Goal: Task Accomplishment & Management: Complete application form

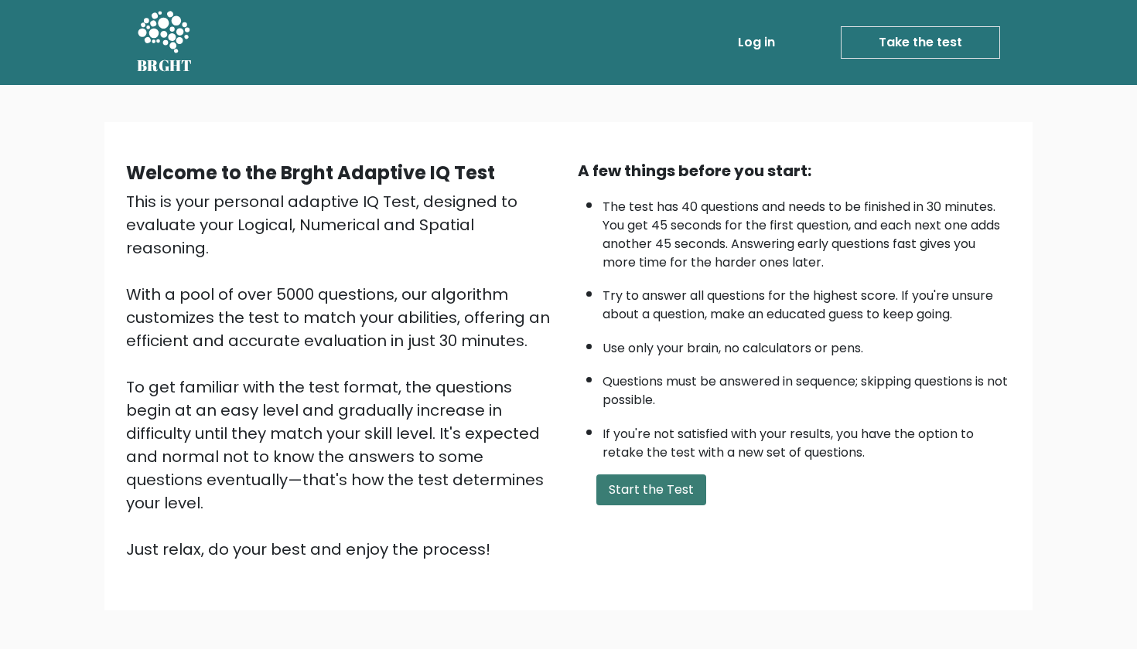
click at [655, 506] on button "Start the Test" at bounding box center [651, 490] width 110 height 31
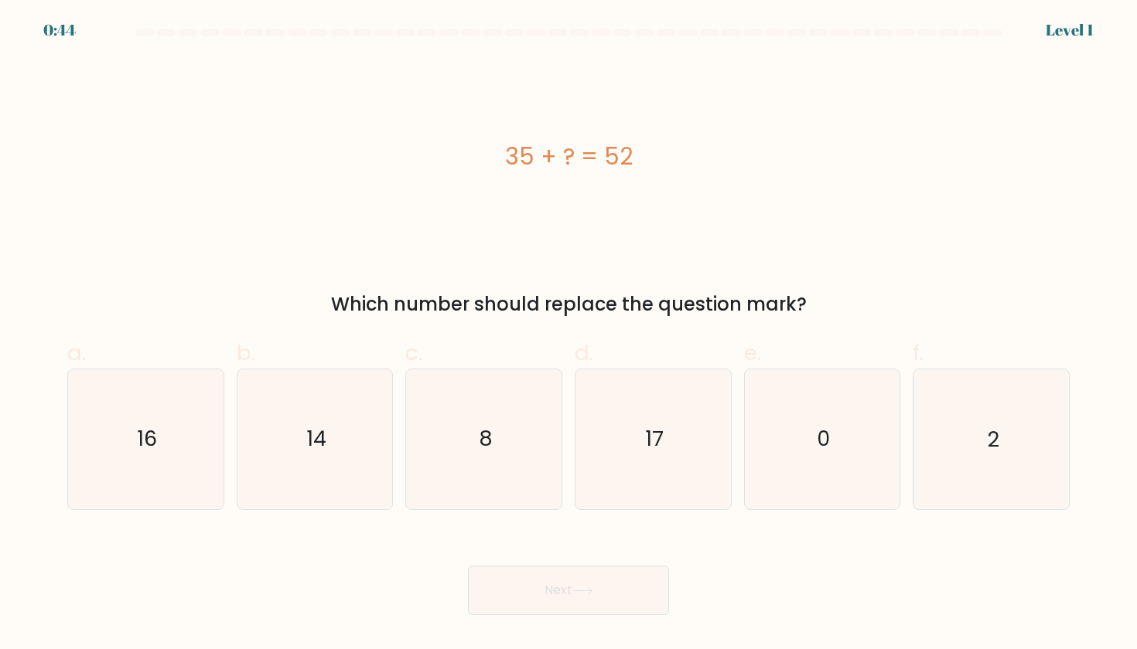
click at [664, 505] on body "0:44 Level 1 a." at bounding box center [568, 324] width 1137 height 649
click at [631, 412] on icon "17" at bounding box center [652, 439] width 139 height 139
click at [569, 335] on input "d. 17" at bounding box center [568, 330] width 1 height 10
radio input "true"
click at [589, 574] on button "Next" at bounding box center [568, 590] width 201 height 49
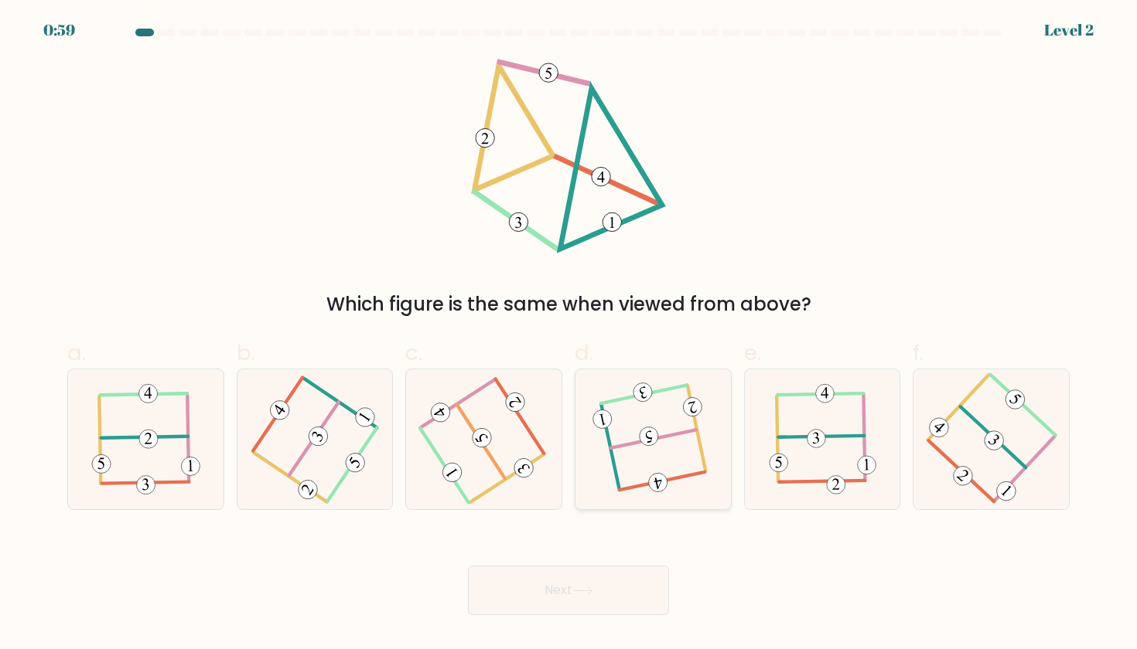
click at [662, 429] on icon at bounding box center [653, 438] width 110 height 111
click at [569, 335] on input "d." at bounding box center [568, 330] width 1 height 10
radio input "true"
click at [587, 598] on button "Next" at bounding box center [568, 590] width 201 height 49
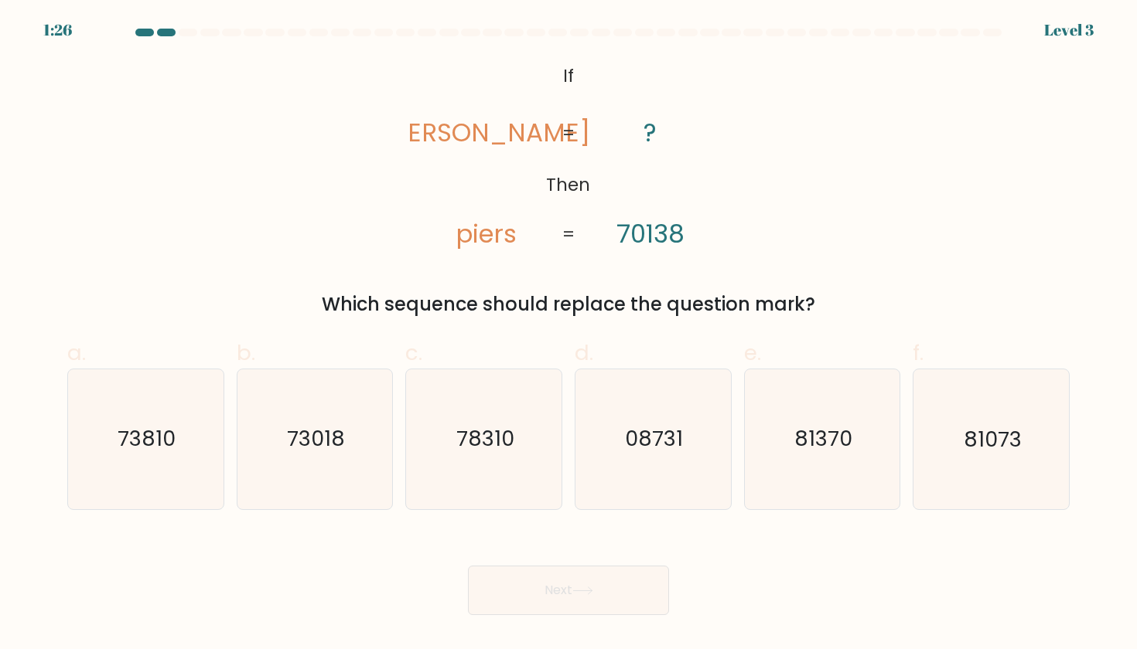
click at [560, 80] on icon "@import url('[URL][DOMAIN_NAME]); If Then [PERSON_NAME] ? 70138 = =" at bounding box center [568, 156] width 316 height 195
drag, startPoint x: 550, startPoint y: 70, endPoint x: 559, endPoint y: 81, distance: 13.8
click at [560, 81] on icon "@import url('[URL][DOMAIN_NAME]); If Then [PERSON_NAME] ? 70138 = =" at bounding box center [568, 156] width 316 height 195
drag, startPoint x: 559, startPoint y: 81, endPoint x: 713, endPoint y: 227, distance: 211.7
click at [713, 227] on icon "@import url('[URL][DOMAIN_NAME]); If Then [PERSON_NAME] ? 70138 = =" at bounding box center [568, 156] width 316 height 195
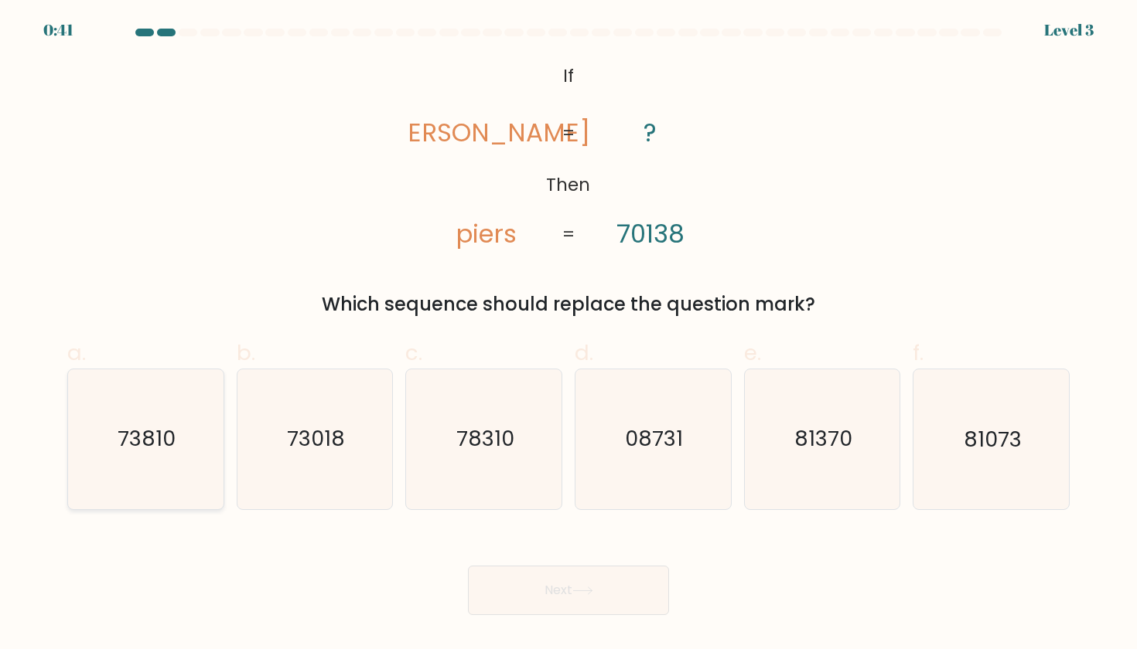
click at [117, 445] on icon "73810" at bounding box center [145, 439] width 139 height 139
click at [568, 335] on input "a. 73810" at bounding box center [568, 330] width 1 height 10
radio input "true"
click at [482, 581] on button "Next" at bounding box center [568, 590] width 201 height 49
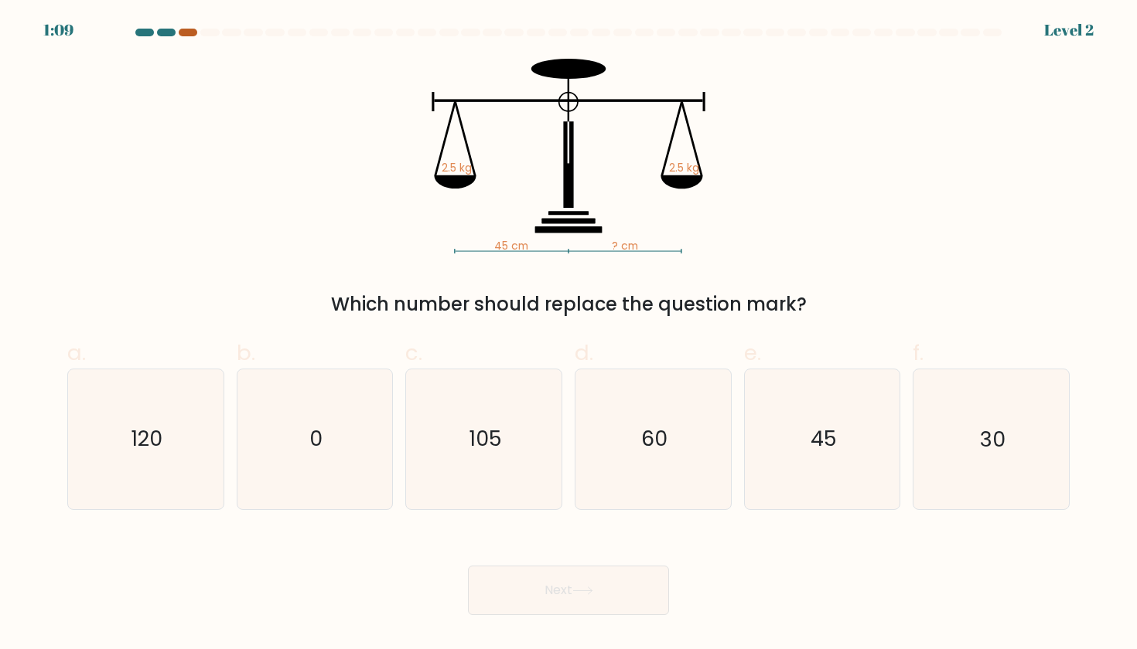
click at [182, 36] on div at bounding box center [188, 33] width 19 height 8
click at [815, 435] on text "45" at bounding box center [823, 439] width 26 height 29
click at [569, 335] on input "e. 45" at bounding box center [568, 330] width 1 height 10
radio input "true"
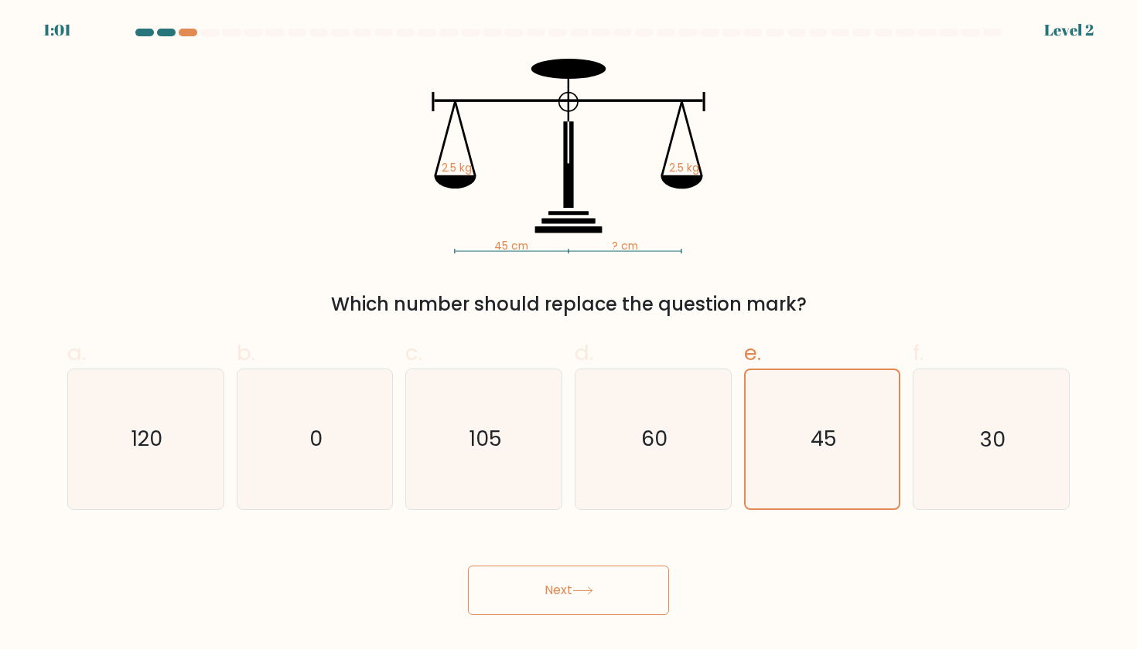
click at [552, 603] on button "Next" at bounding box center [568, 590] width 201 height 49
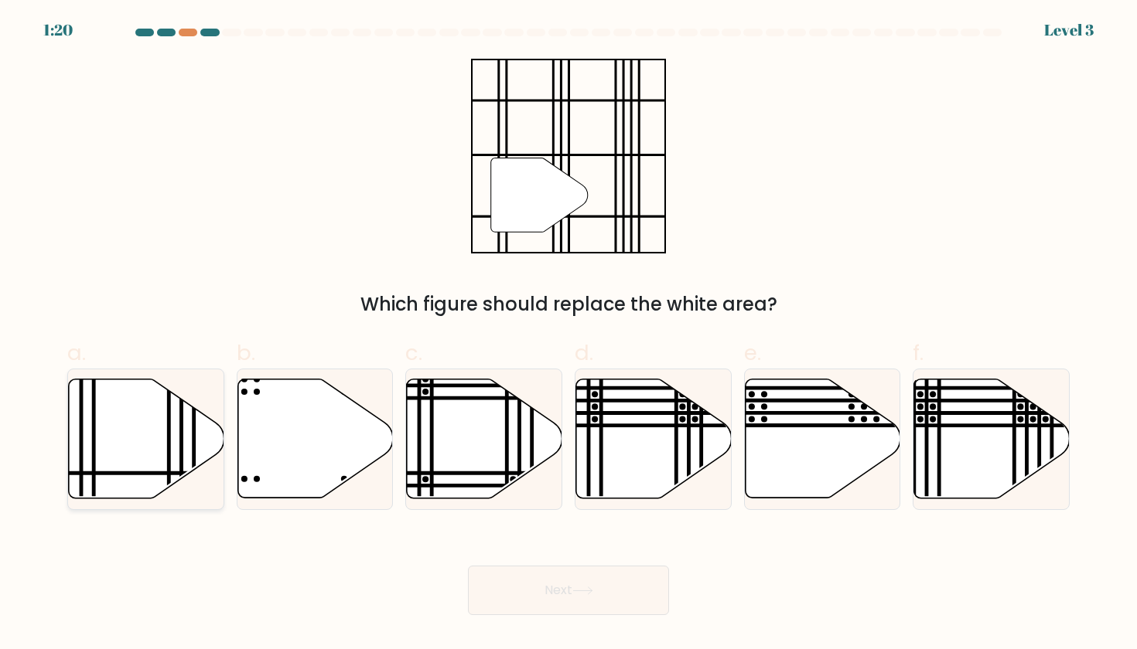
click at [179, 448] on icon at bounding box center [146, 439] width 155 height 119
click at [568, 335] on input "a." at bounding box center [568, 330] width 1 height 10
radio input "true"
click at [552, 578] on button "Next" at bounding box center [568, 590] width 201 height 49
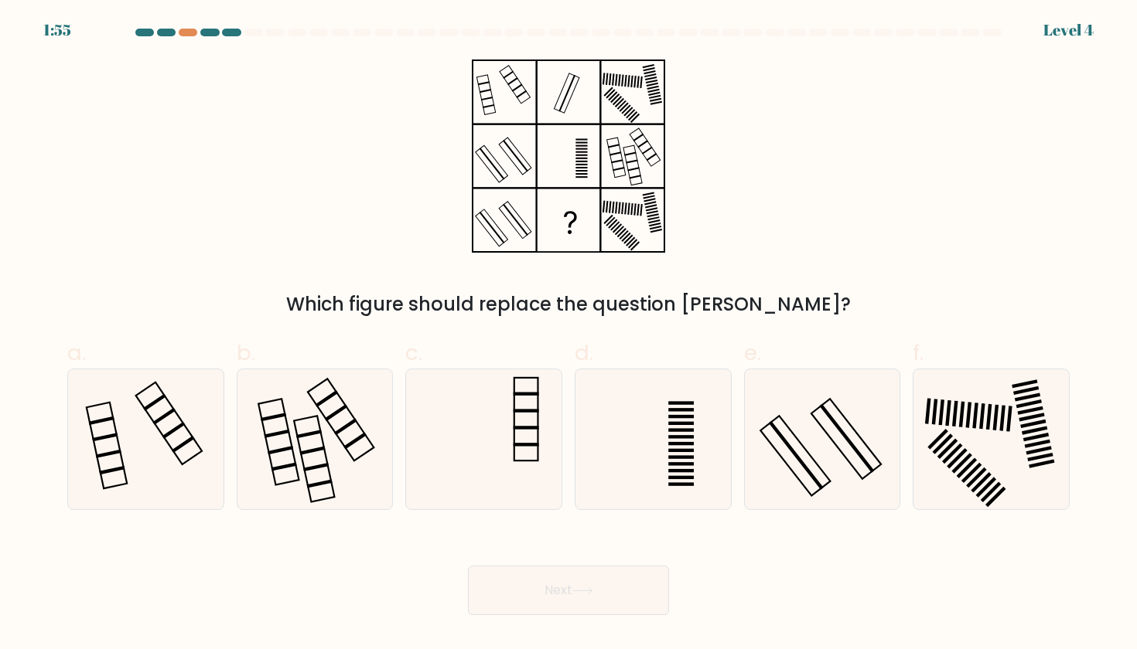
drag, startPoint x: 628, startPoint y: 254, endPoint x: 615, endPoint y: 220, distance: 36.5
click at [628, 254] on div "Which figure should replace the question [PERSON_NAME]?" at bounding box center [568, 189] width 1021 height 260
click at [666, 428] on icon at bounding box center [652, 439] width 139 height 139
click at [569, 335] on input "d." at bounding box center [568, 330] width 1 height 10
radio input "true"
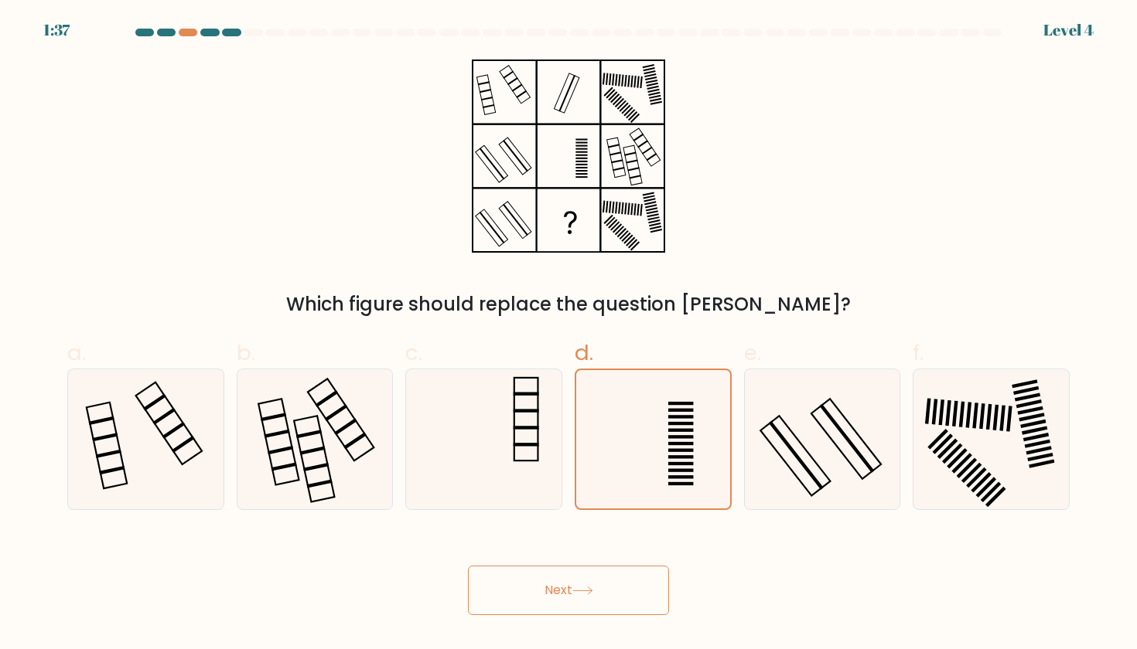
click at [550, 610] on button "Next" at bounding box center [568, 590] width 201 height 49
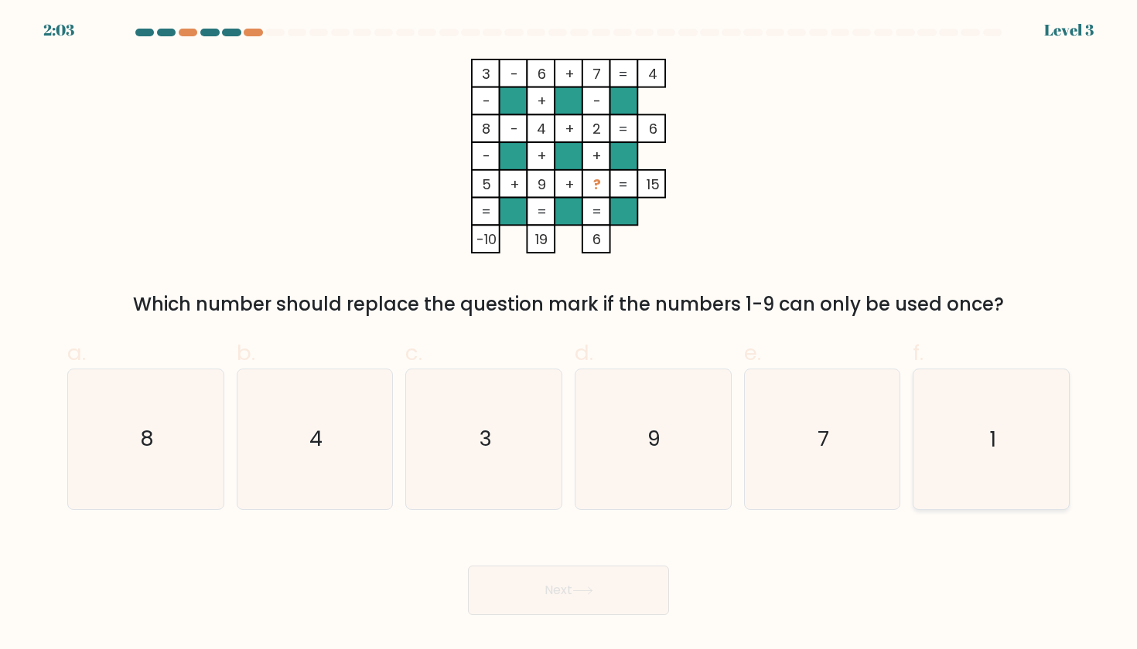
click at [1021, 449] on icon "1" at bounding box center [990, 439] width 139 height 139
click at [569, 335] on input "f. 1" at bounding box center [568, 330] width 1 height 10
radio input "true"
click at [597, 608] on button "Next" at bounding box center [568, 590] width 201 height 49
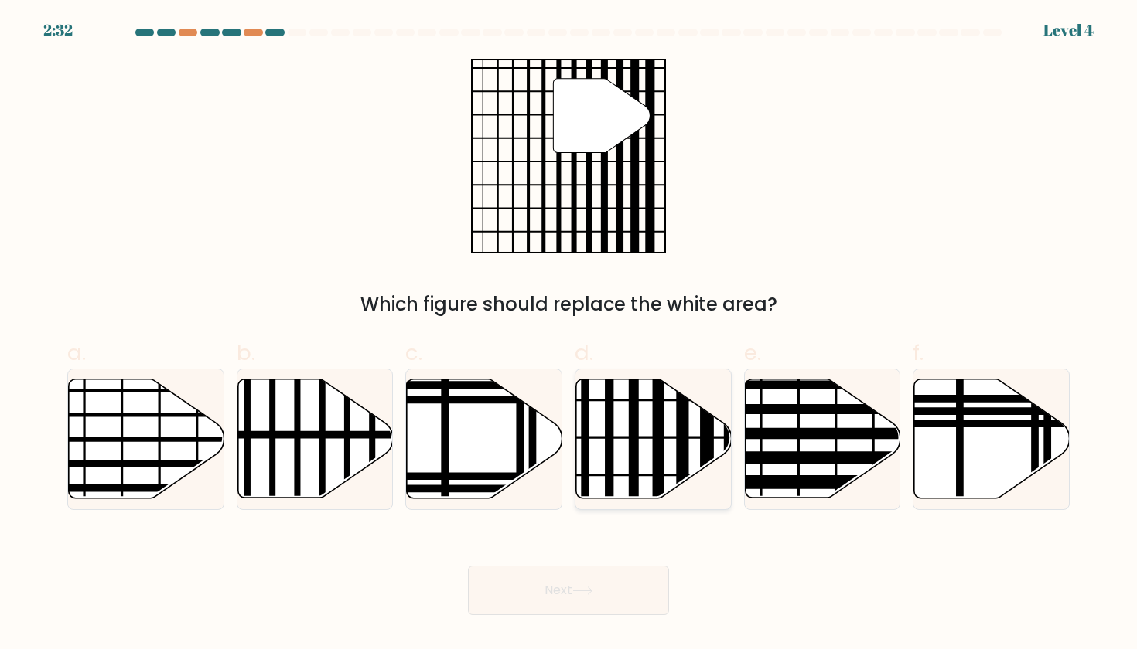
click at [682, 447] on line at bounding box center [682, 504] width 0 height 313
click at [569, 335] on input "d." at bounding box center [568, 330] width 1 height 10
radio input "true"
click at [581, 606] on button "Next" at bounding box center [568, 590] width 201 height 49
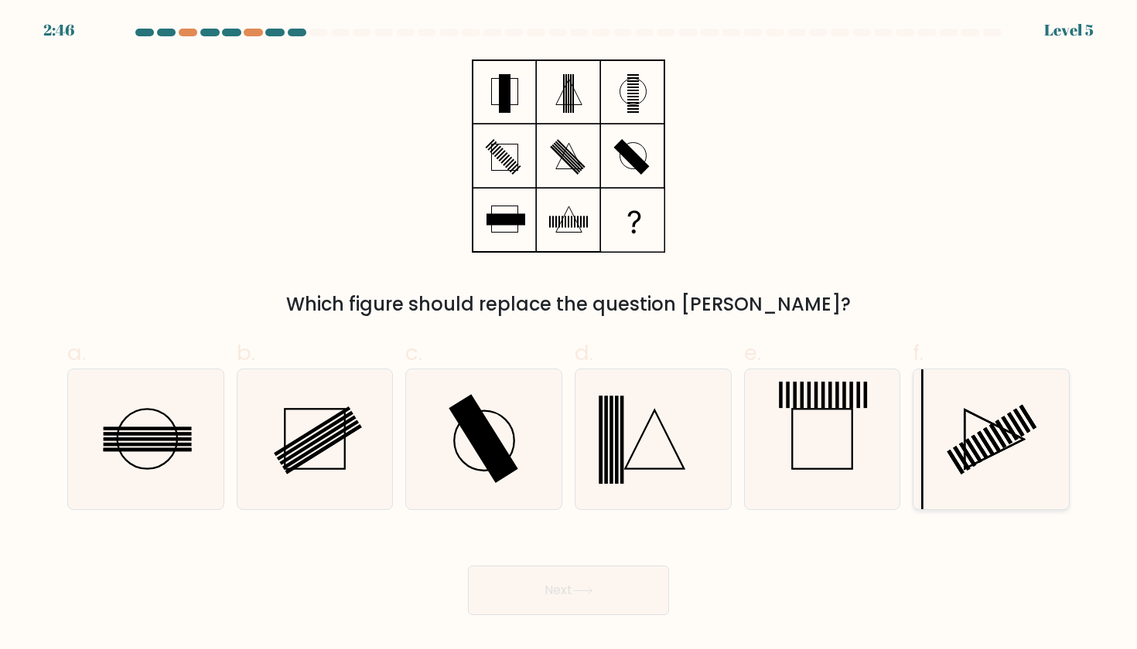
click at [961, 445] on rect at bounding box center [967, 454] width 17 height 24
click at [569, 335] on input "f." at bounding box center [568, 330] width 1 height 10
radio input "true"
click at [544, 580] on button "Next" at bounding box center [568, 590] width 201 height 49
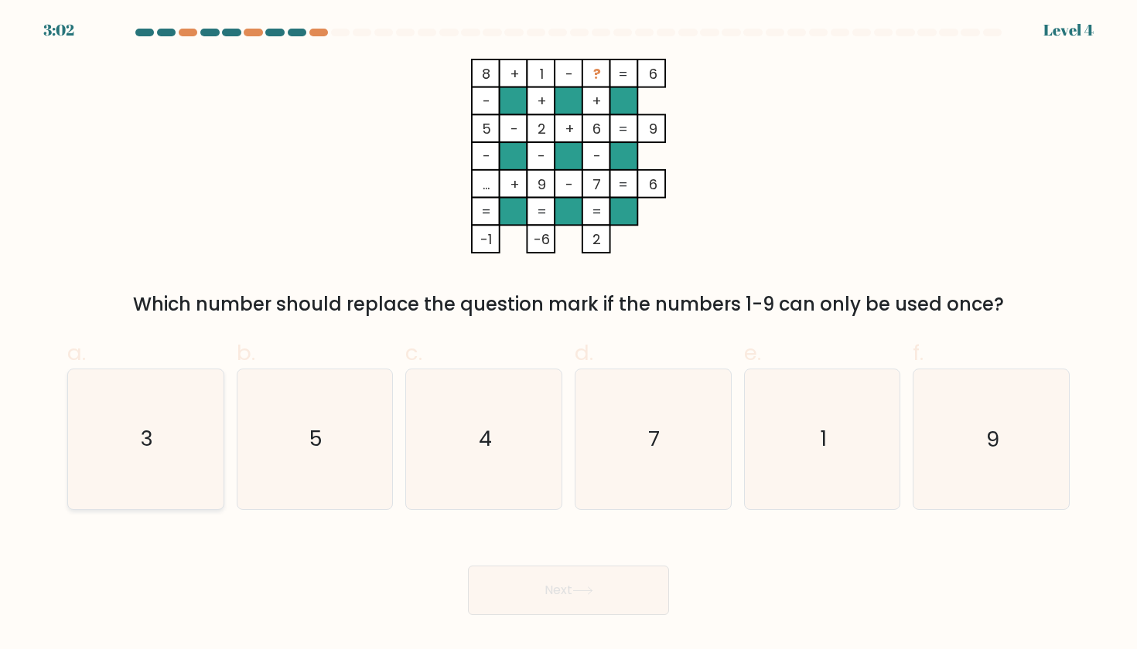
click at [165, 433] on icon "3" at bounding box center [145, 439] width 139 height 139
click at [568, 335] on input "a. 3" at bounding box center [568, 330] width 1 height 10
radio input "true"
click at [558, 615] on button "Next" at bounding box center [568, 590] width 201 height 49
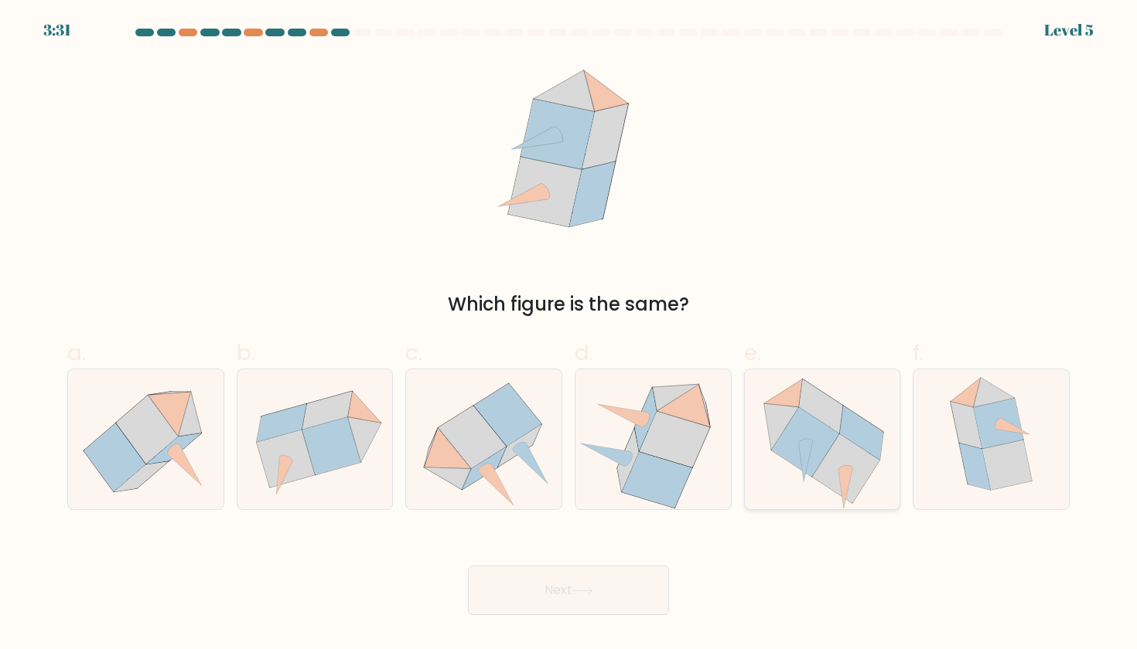
click at [813, 448] on icon at bounding box center [805, 441] width 67 height 69
click at [569, 335] on input "e." at bounding box center [568, 330] width 1 height 10
radio input "true"
click at [540, 591] on button "Next" at bounding box center [568, 590] width 201 height 49
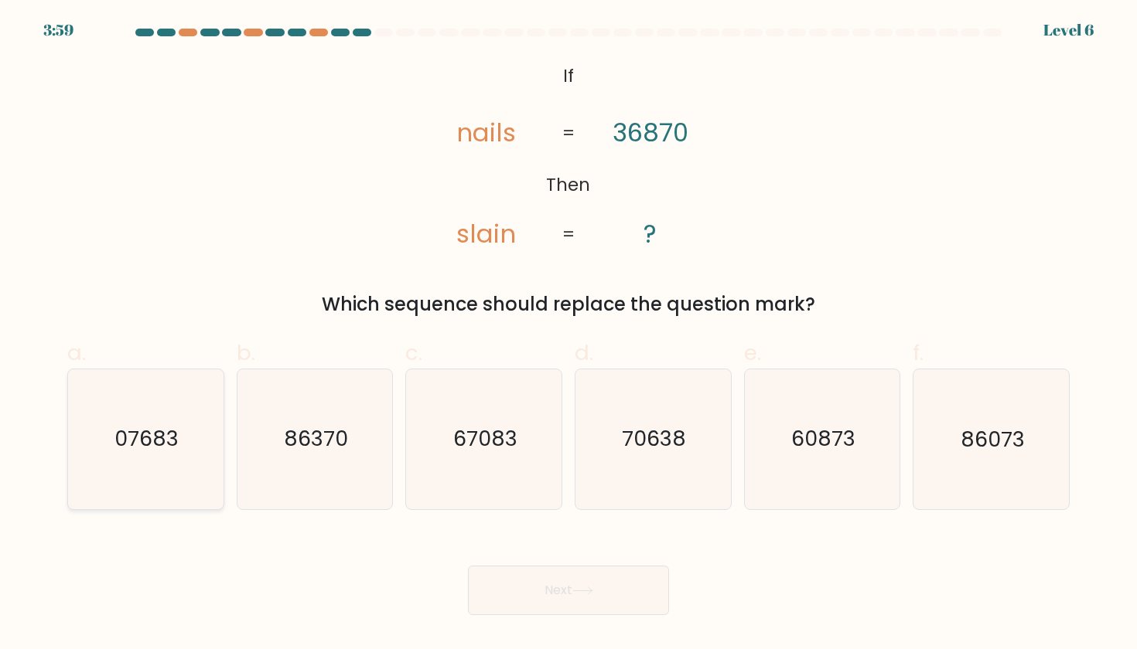
click at [145, 437] on text "07683" at bounding box center [147, 439] width 64 height 29
click at [568, 335] on input "a. 07683" at bounding box center [568, 330] width 1 height 10
radio input "true"
click at [532, 621] on body "3:58 Level 6 If" at bounding box center [568, 324] width 1137 height 649
click at [554, 608] on button "Next" at bounding box center [568, 590] width 201 height 49
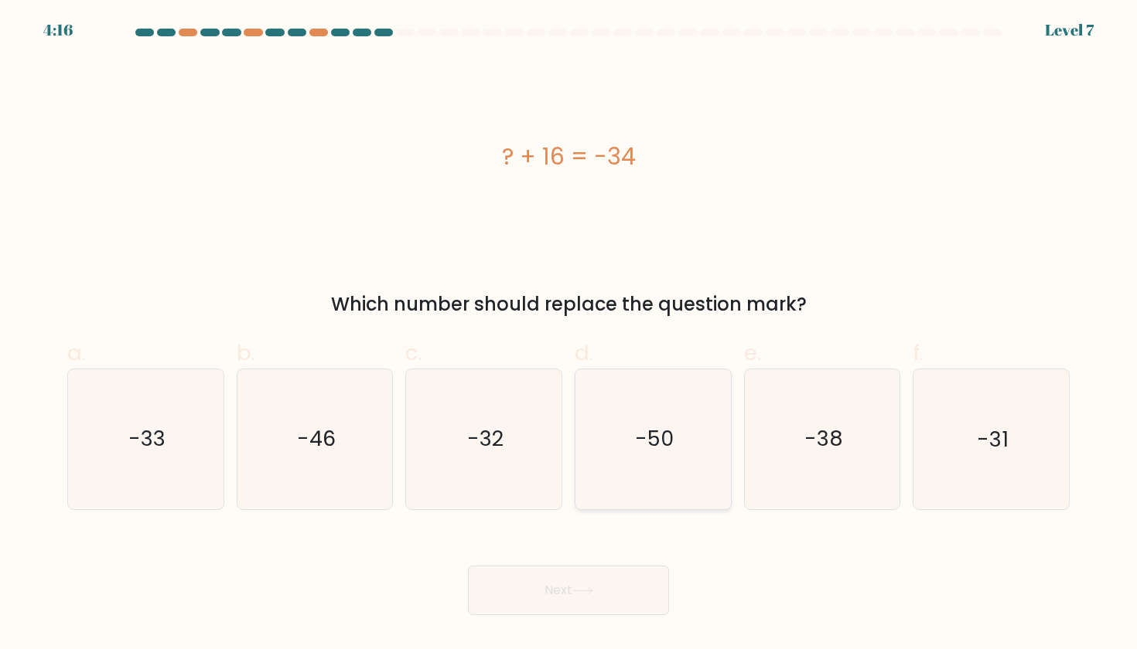
click at [712, 416] on icon "-50" at bounding box center [652, 439] width 139 height 139
click at [569, 335] on input "d. -50" at bounding box center [568, 330] width 1 height 10
radio input "true"
click at [567, 591] on button "Next" at bounding box center [568, 590] width 201 height 49
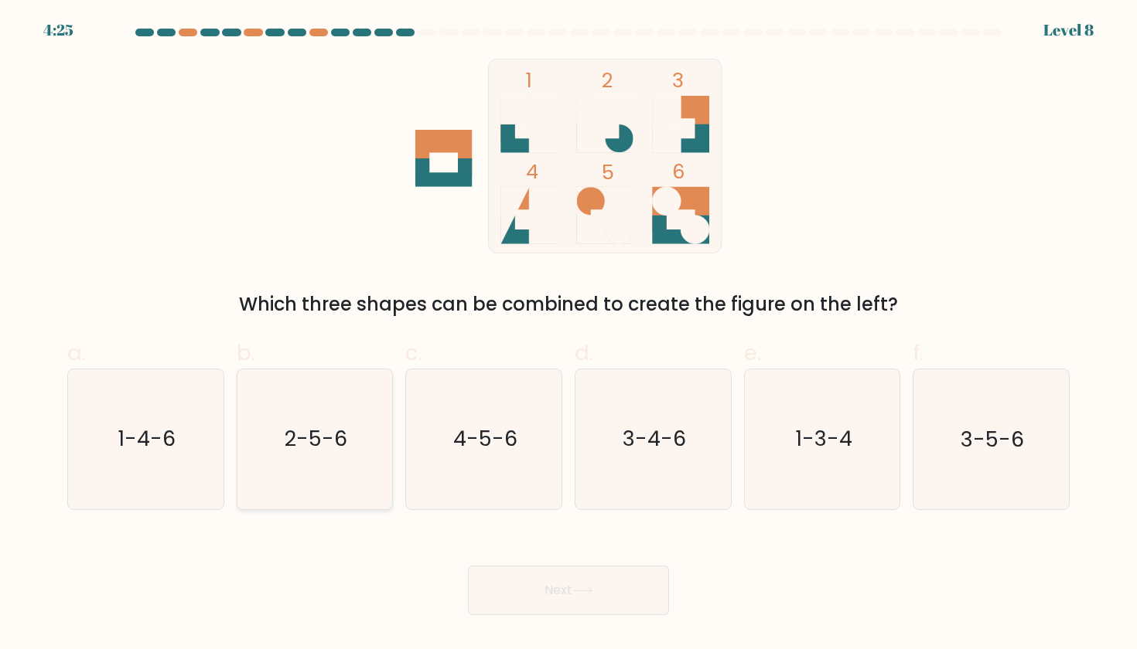
click at [336, 434] on text "2-5-6" at bounding box center [316, 439] width 63 height 29
click at [568, 335] on input "b. 2-5-6" at bounding box center [568, 330] width 1 height 10
radio input "true"
click at [519, 600] on button "Next" at bounding box center [568, 590] width 201 height 49
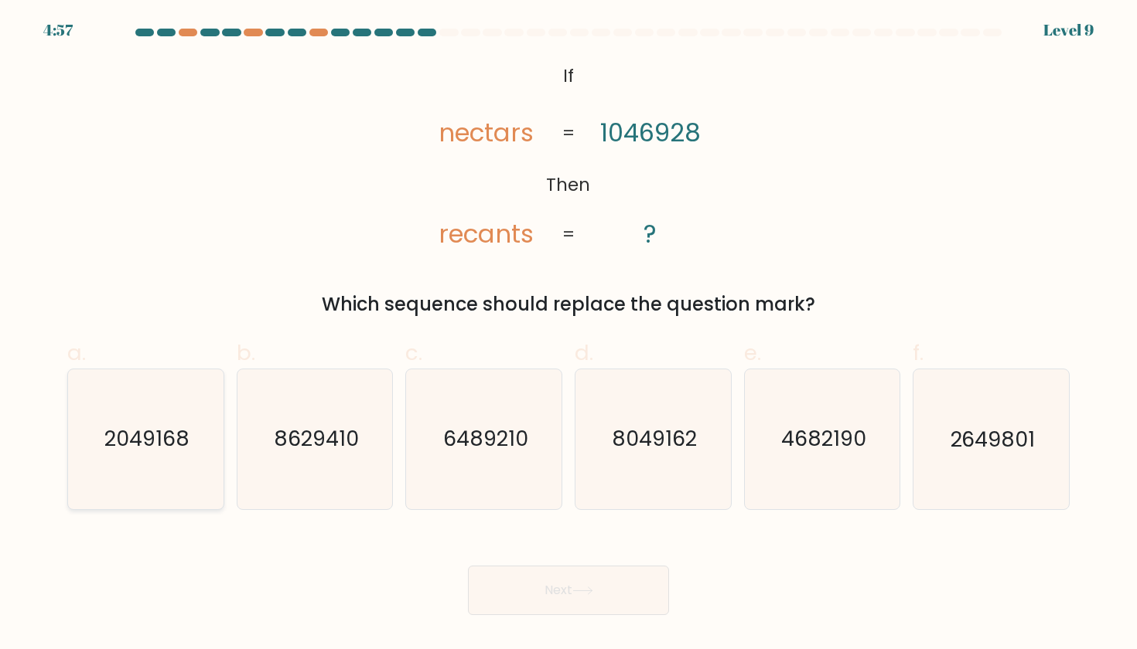
click at [124, 397] on icon "2049168" at bounding box center [145, 439] width 139 height 139
click at [568, 335] on input "a. 2049168" at bounding box center [568, 330] width 1 height 10
radio input "true"
click at [563, 605] on button "Next" at bounding box center [568, 590] width 201 height 49
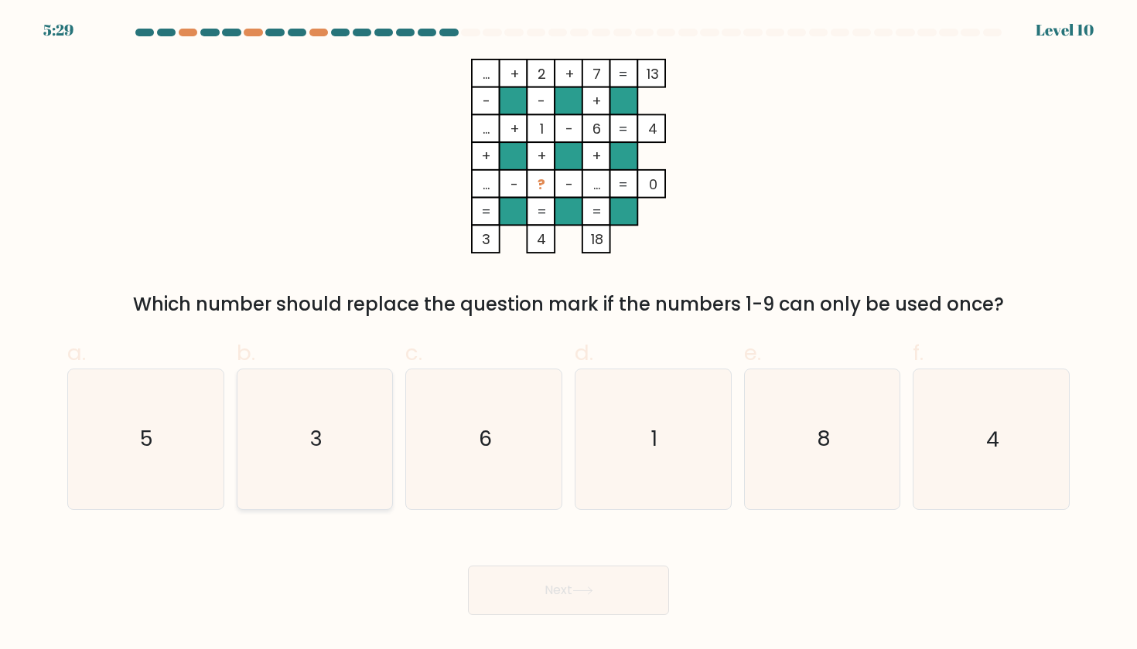
click at [317, 463] on icon "3" at bounding box center [314, 439] width 139 height 139
click at [568, 335] on input "b. 3" at bounding box center [568, 330] width 1 height 10
radio input "true"
click at [474, 605] on button "Next" at bounding box center [568, 590] width 201 height 49
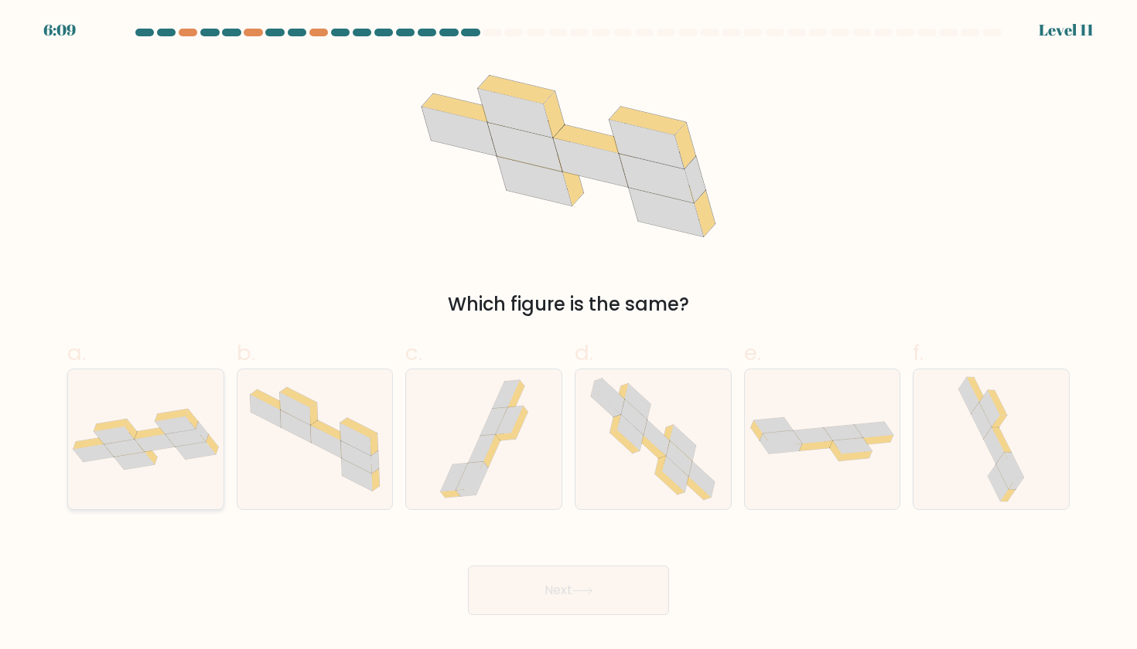
click at [147, 456] on icon at bounding box center [134, 461] width 40 height 18
click at [568, 335] on input "a." at bounding box center [568, 330] width 1 height 10
radio input "true"
click at [608, 595] on button "Next" at bounding box center [568, 590] width 201 height 49
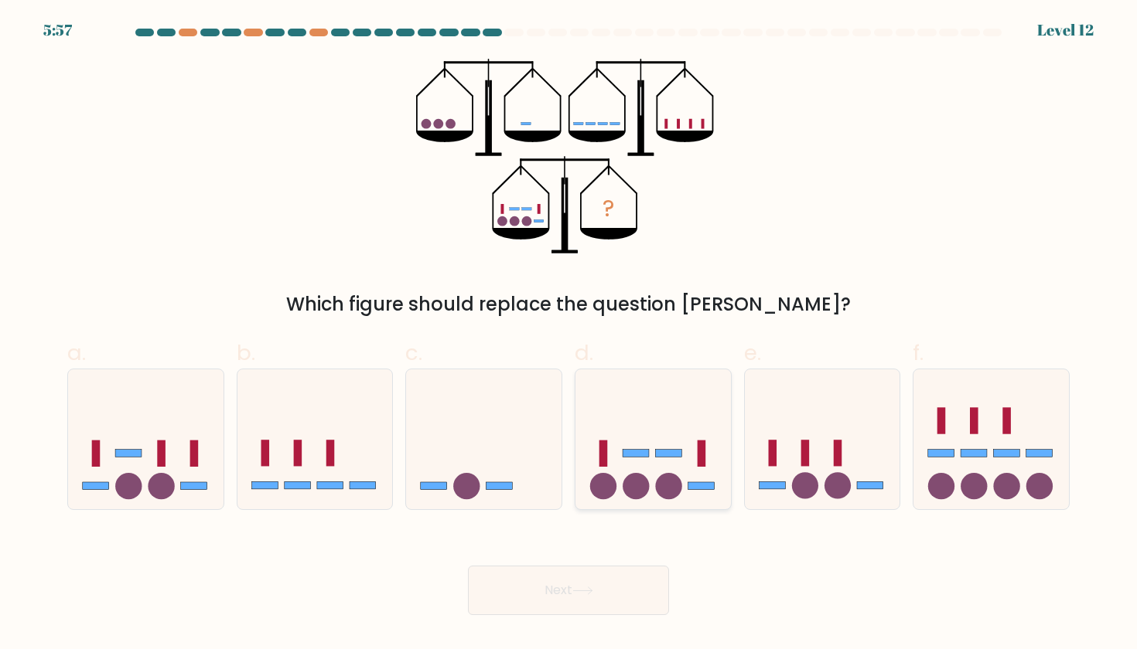
click at [643, 423] on icon at bounding box center [652, 439] width 155 height 128
click at [569, 335] on input "d." at bounding box center [568, 330] width 1 height 10
radio input "true"
click at [551, 578] on button "Next" at bounding box center [568, 590] width 201 height 49
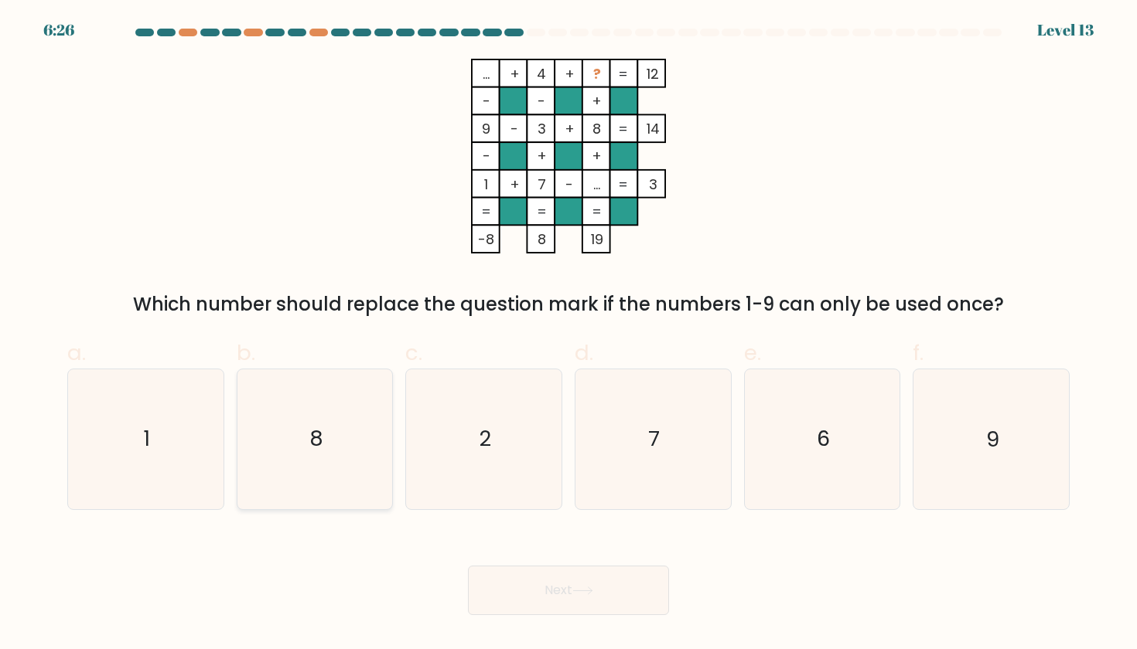
click at [318, 407] on icon "8" at bounding box center [314, 439] width 139 height 139
click at [568, 335] on input "b. 8" at bounding box center [568, 330] width 1 height 10
radio input "true"
click at [593, 571] on button "Next" at bounding box center [568, 590] width 201 height 49
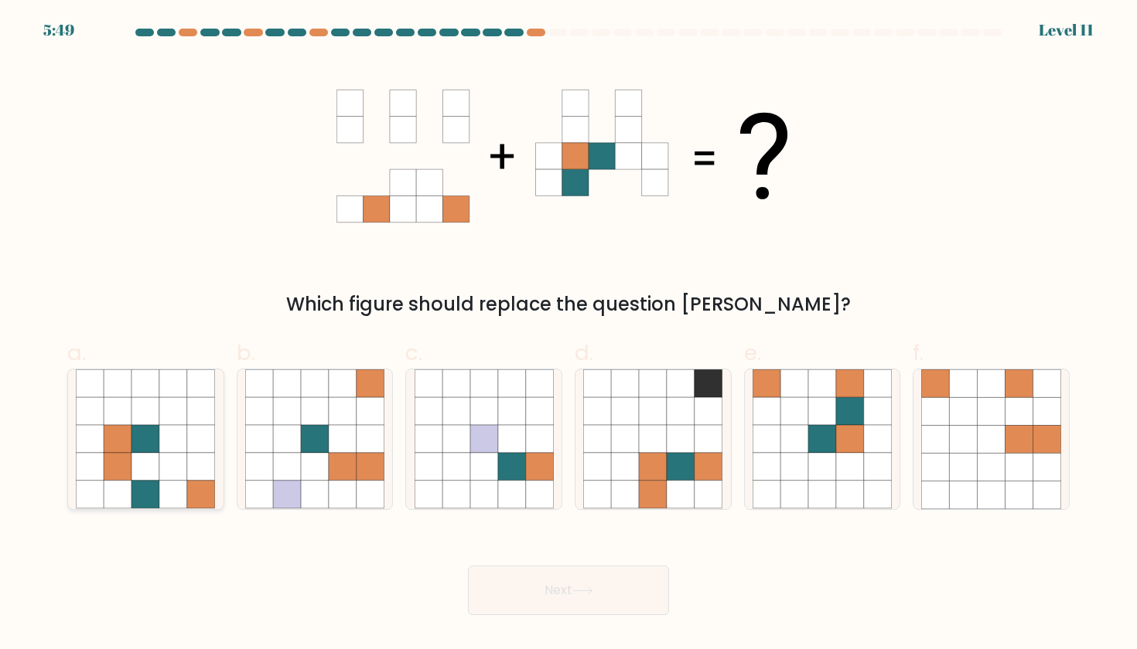
click at [198, 464] on icon at bounding box center [201, 467] width 28 height 28
click at [568, 335] on input "a." at bounding box center [568, 330] width 1 height 10
radio input "true"
click at [566, 584] on button "Next" at bounding box center [568, 590] width 201 height 49
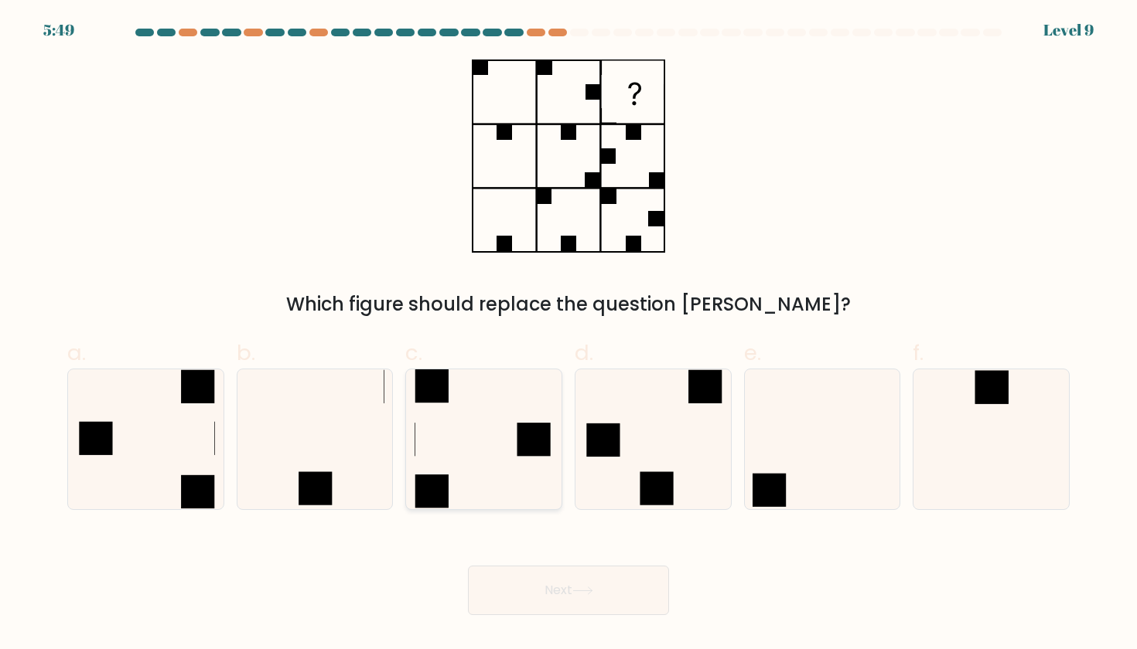
click at [483, 425] on icon at bounding box center [483, 439] width 139 height 139
click at [568, 335] on input "c." at bounding box center [568, 330] width 1 height 10
radio input "true"
click at [619, 605] on button "Next" at bounding box center [568, 590] width 201 height 49
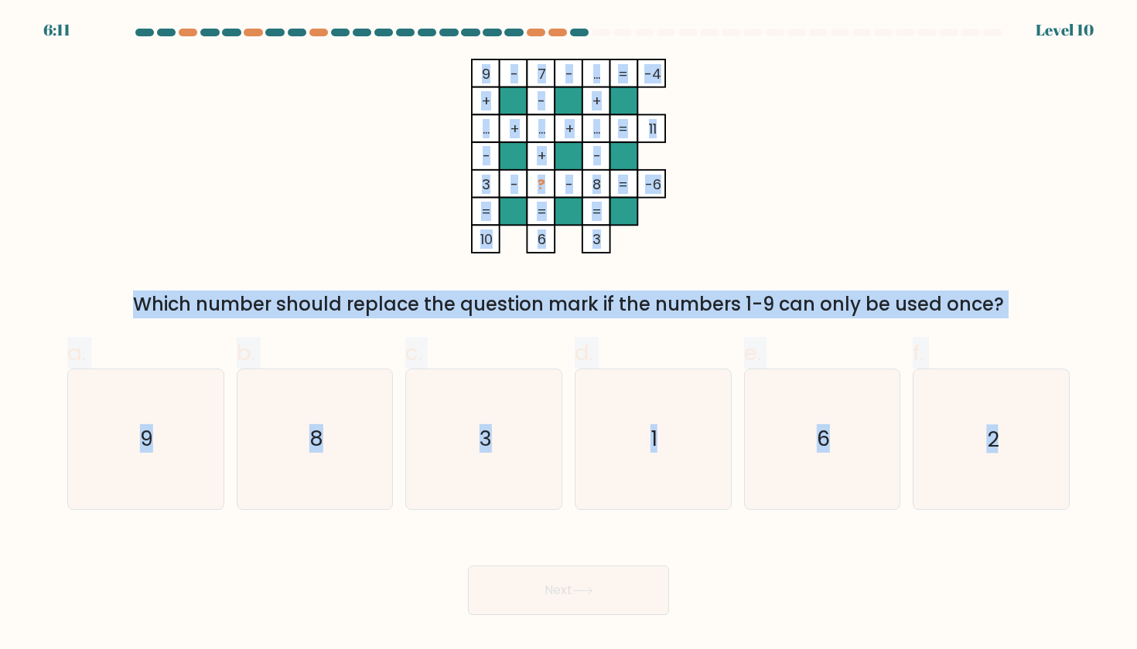
copy form "9 - 7 - ... -4 + - + ... + ... + ... 11 - + - 3 - ? - 8 = -6 = = = = 10 6 3 = W…"
drag, startPoint x: 437, startPoint y: 71, endPoint x: 1127, endPoint y: 523, distance: 824.9
click at [1127, 523] on form at bounding box center [568, 322] width 1137 height 587
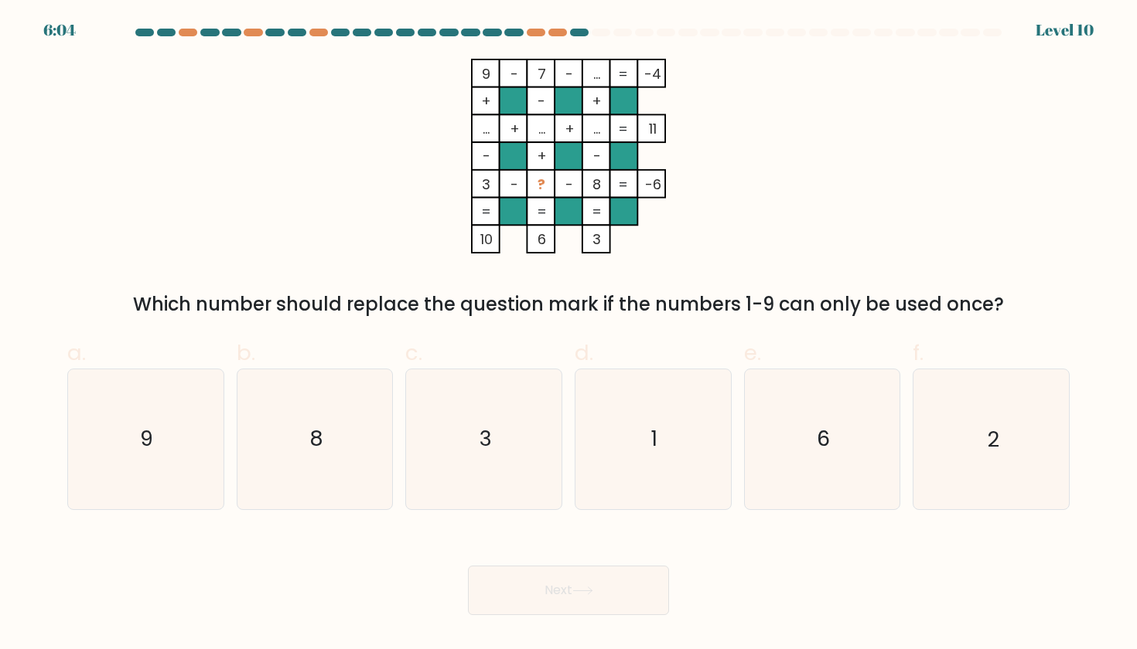
click at [812, 130] on div "9 - 7 - ... -4 + - + ... + ... + ... 11 - + - 3 - ? - 8 = -6 = = = = 10 6 3 = W…" at bounding box center [568, 189] width 1021 height 260
click at [1006, 421] on icon "2" at bounding box center [990, 439] width 139 height 139
click at [569, 335] on input "f. 2" at bounding box center [568, 330] width 1 height 10
radio input "true"
click at [572, 594] on button "Next" at bounding box center [568, 590] width 201 height 49
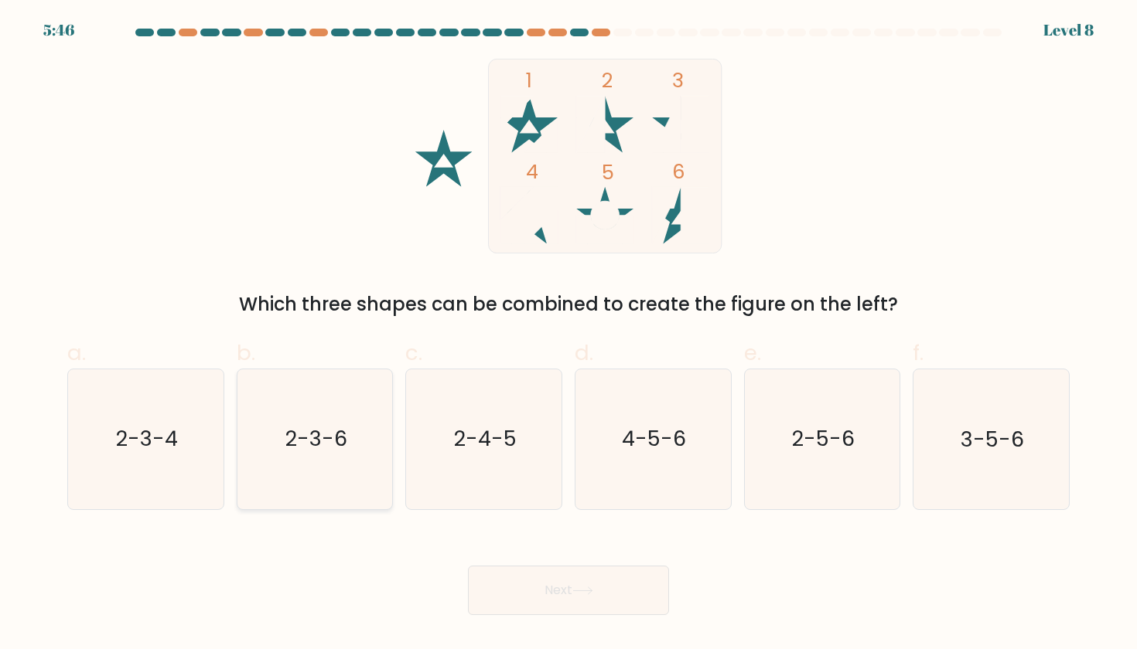
click at [372, 499] on icon "2-3-6" at bounding box center [314, 439] width 139 height 139
click at [568, 335] on input "b. 2-3-6" at bounding box center [568, 330] width 1 height 10
radio input "true"
click at [525, 620] on body "5:45 Level 8" at bounding box center [568, 324] width 1137 height 649
click at [531, 598] on button "Next" at bounding box center [568, 590] width 201 height 49
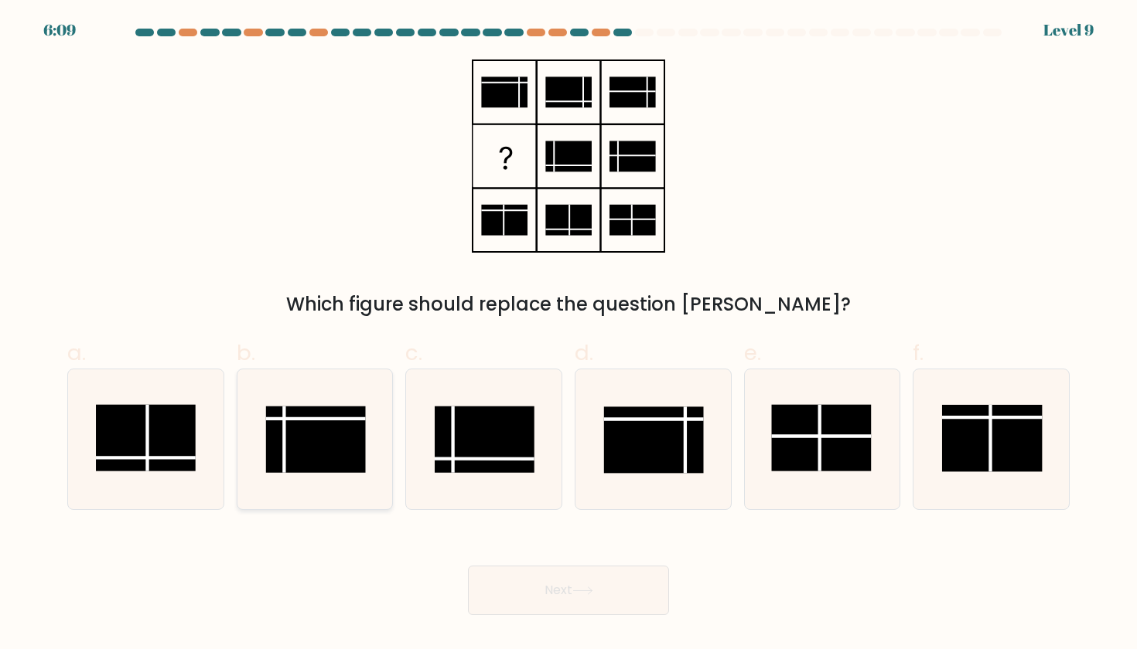
click at [281, 411] on rect at bounding box center [316, 440] width 100 height 66
click at [568, 335] on input "b." at bounding box center [568, 330] width 1 height 10
radio input "true"
click at [554, 595] on button "Next" at bounding box center [568, 590] width 201 height 49
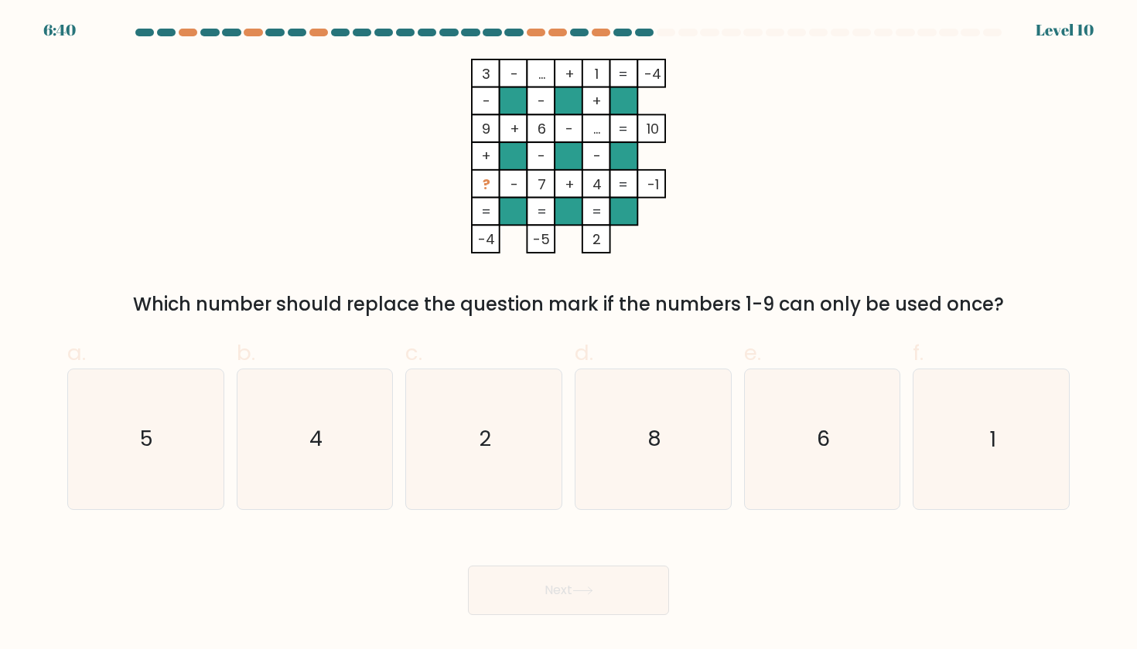
click at [485, 148] on tspan "+" at bounding box center [486, 155] width 10 height 19
click at [533, 423] on icon "2" at bounding box center [483, 439] width 139 height 139
click at [568, 335] on input "c. 2" at bounding box center [568, 330] width 1 height 10
radio input "true"
click at [550, 587] on button "Next" at bounding box center [568, 590] width 201 height 49
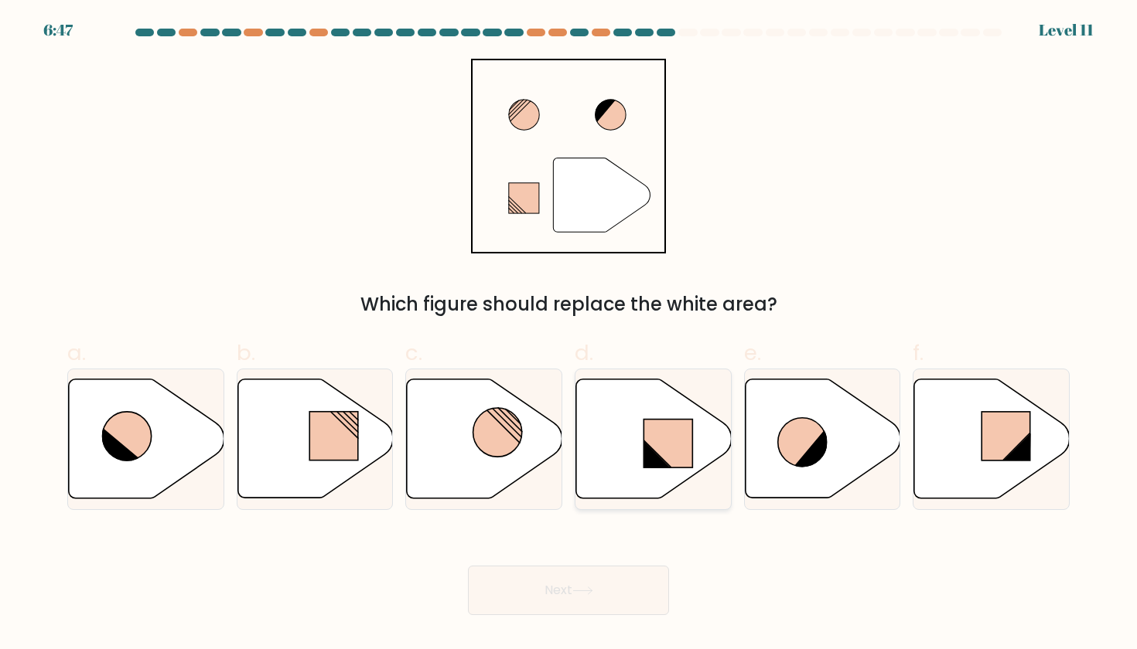
click at [677, 460] on rect at bounding box center [667, 444] width 49 height 48
click at [569, 335] on input "d." at bounding box center [568, 330] width 1 height 10
radio input "true"
click at [592, 600] on button "Next" at bounding box center [568, 590] width 201 height 49
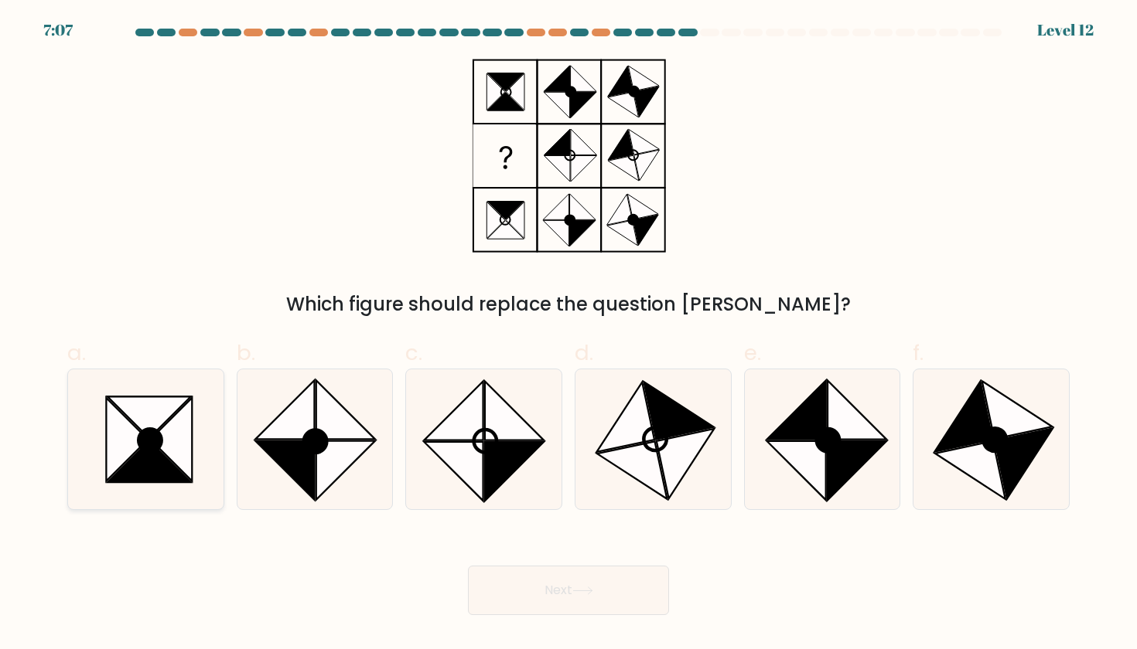
click at [182, 445] on icon at bounding box center [172, 439] width 42 height 83
click at [568, 335] on input "a." at bounding box center [568, 330] width 1 height 10
radio input "true"
click at [516, 557] on div "Next" at bounding box center [568, 572] width 1021 height 87
click at [523, 577] on button "Next" at bounding box center [568, 590] width 201 height 49
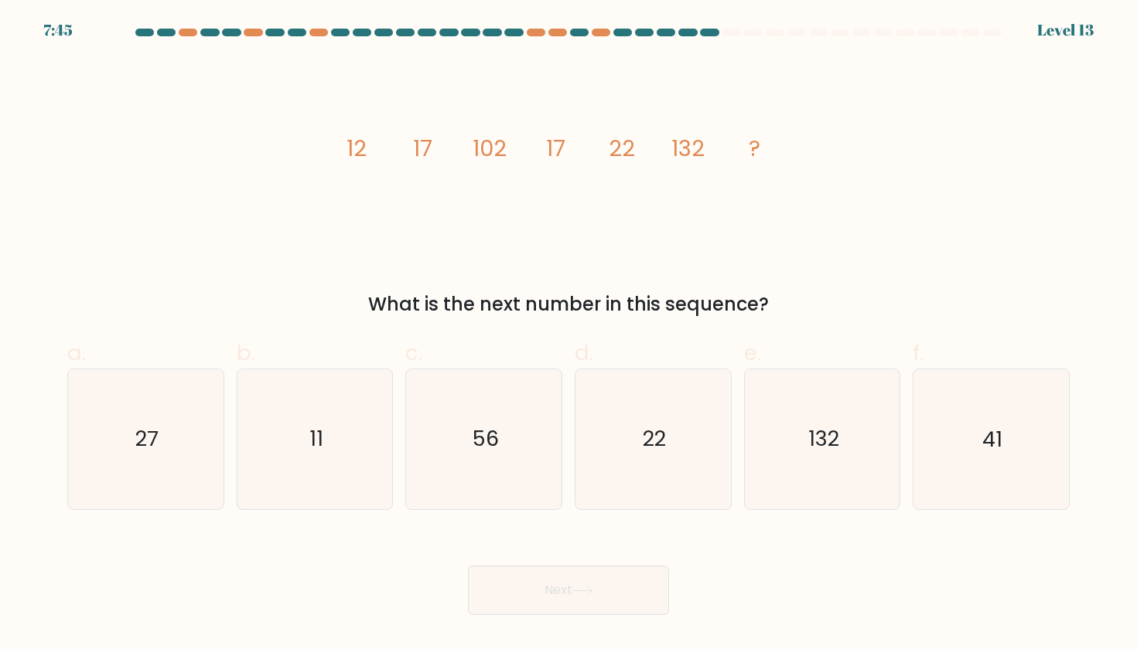
drag, startPoint x: 342, startPoint y: 151, endPoint x: 804, endPoint y: 301, distance: 485.3
click at [804, 302] on div "image/svg+xml 12 17 102 17 22 132 ? What is the next number in this sequence?" at bounding box center [568, 189] width 1021 height 260
copy div "12 17 102 17 22 132 ? What is the next number in this sequence?"
click at [666, 394] on icon "22" at bounding box center [652, 439] width 139 height 139
click at [569, 335] on input "d. 22" at bounding box center [568, 330] width 1 height 10
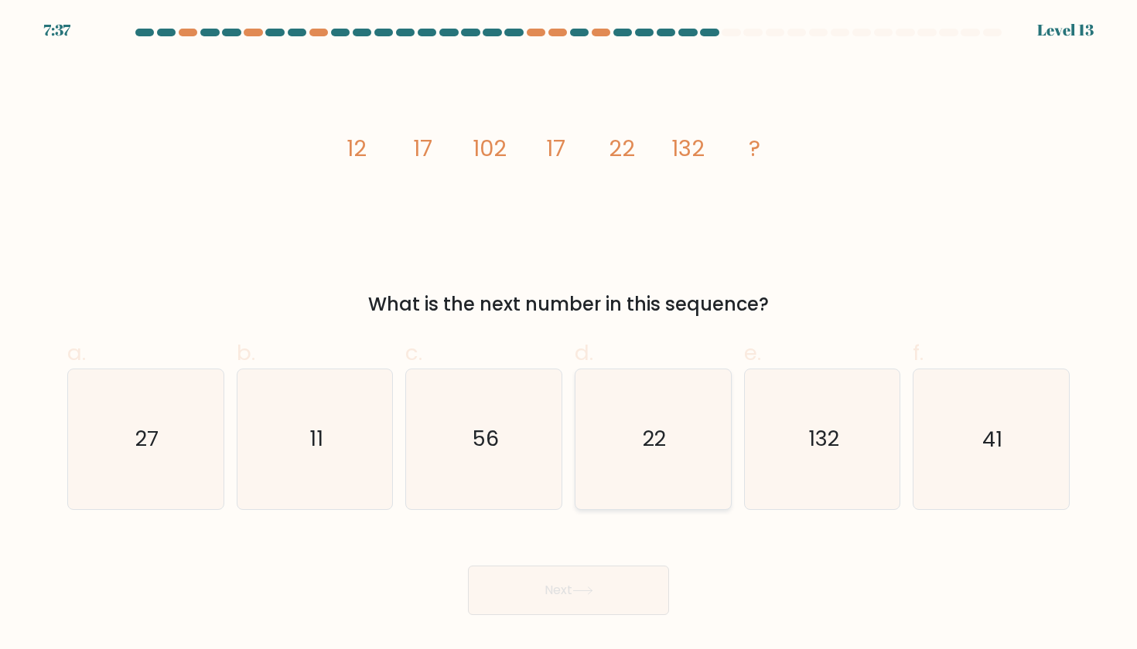
radio input "true"
click at [593, 596] on button "Next" at bounding box center [568, 590] width 201 height 49
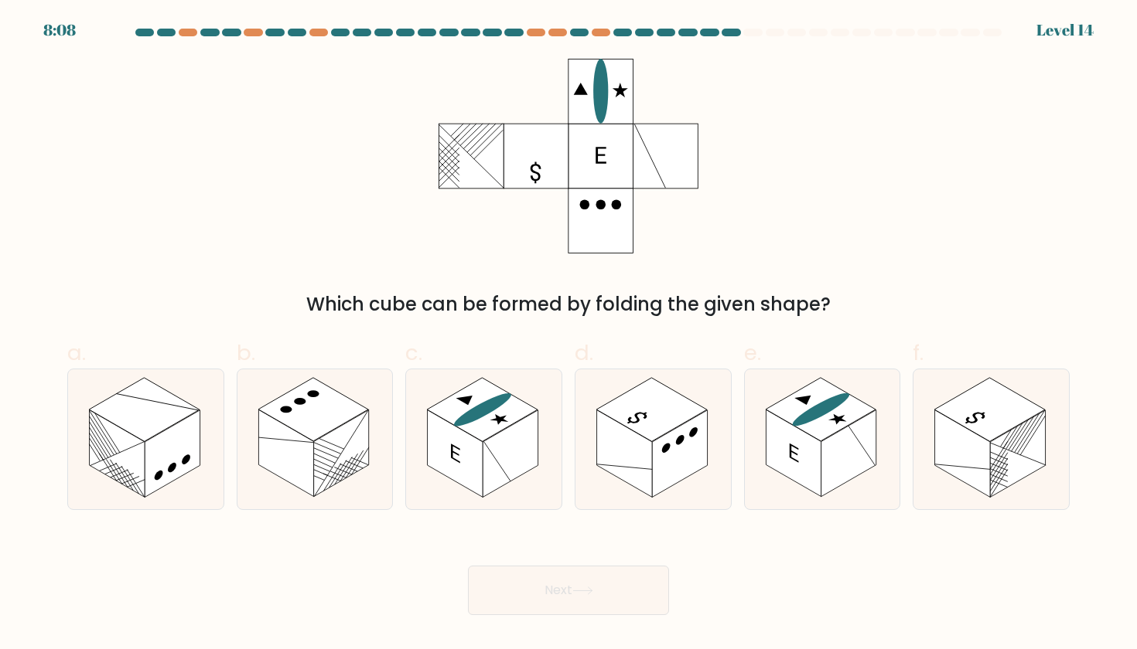
drag, startPoint x: 524, startPoint y: 43, endPoint x: 616, endPoint y: 214, distance: 194.1
click at [616, 214] on form at bounding box center [568, 322] width 1137 height 587
click at [518, 227] on icon at bounding box center [568, 156] width 260 height 195
click at [340, 452] on rect at bounding box center [341, 454] width 55 height 87
click at [568, 335] on input "b." at bounding box center [568, 330] width 1 height 10
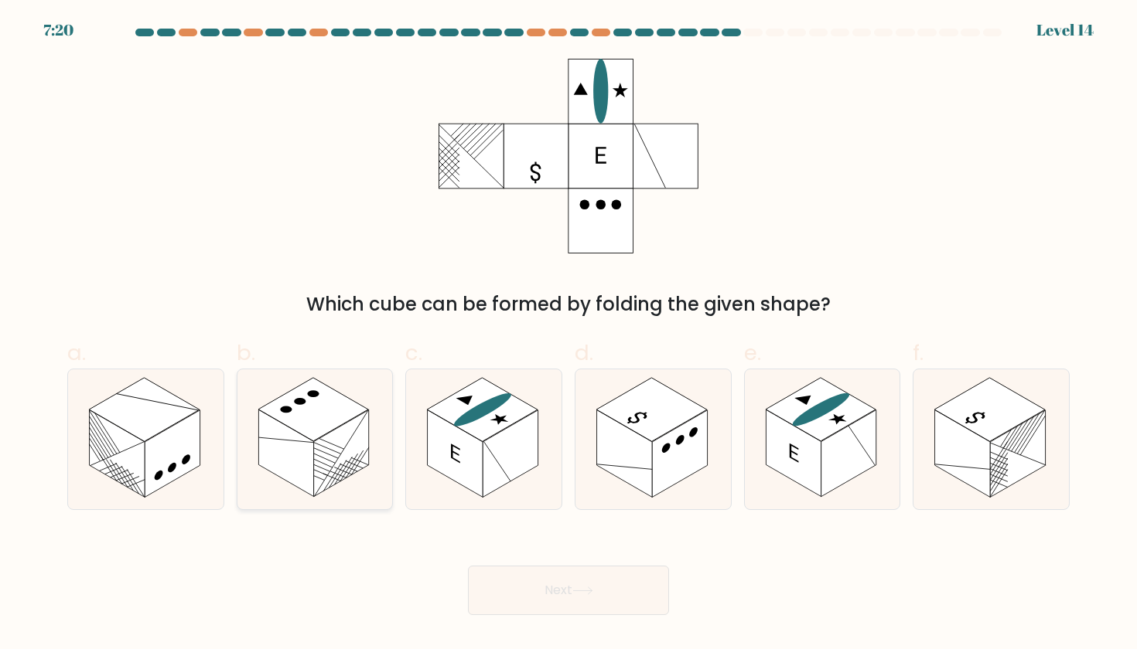
radio input "true"
click at [634, 613] on button "Next" at bounding box center [568, 590] width 201 height 49
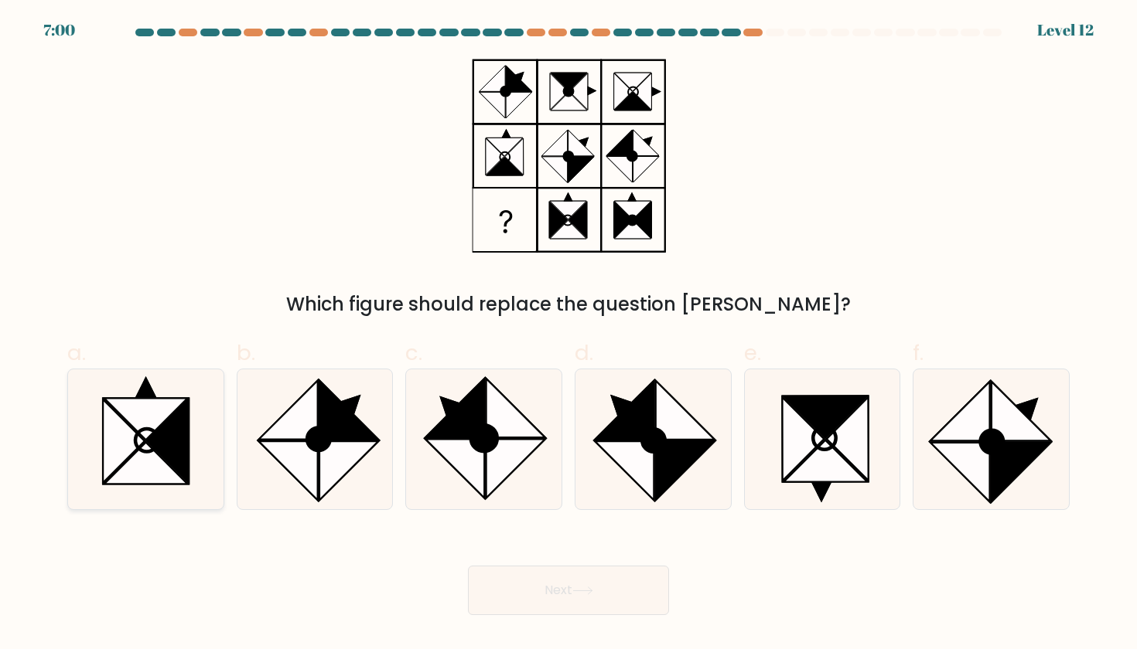
click at [155, 477] on icon at bounding box center [145, 464] width 83 height 42
click at [568, 335] on input "a." at bounding box center [568, 330] width 1 height 10
radio input "true"
click at [521, 570] on button "Next" at bounding box center [568, 590] width 201 height 49
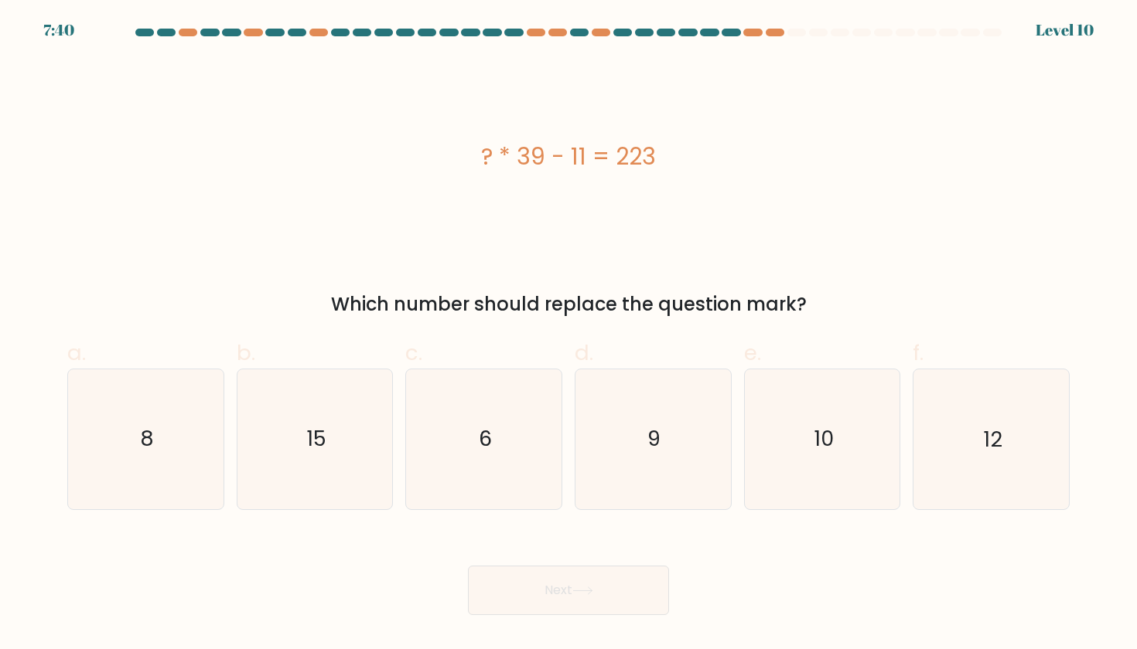
drag, startPoint x: 471, startPoint y: 145, endPoint x: 666, endPoint y: 152, distance: 194.9
click at [666, 152] on div "? * 39 - 11 = 223" at bounding box center [568, 156] width 1002 height 35
copy div "? * 39 - 11 = 223"
click at [475, 420] on icon "6" at bounding box center [483, 439] width 139 height 139
click at [568, 335] on input "c. 6" at bounding box center [568, 330] width 1 height 10
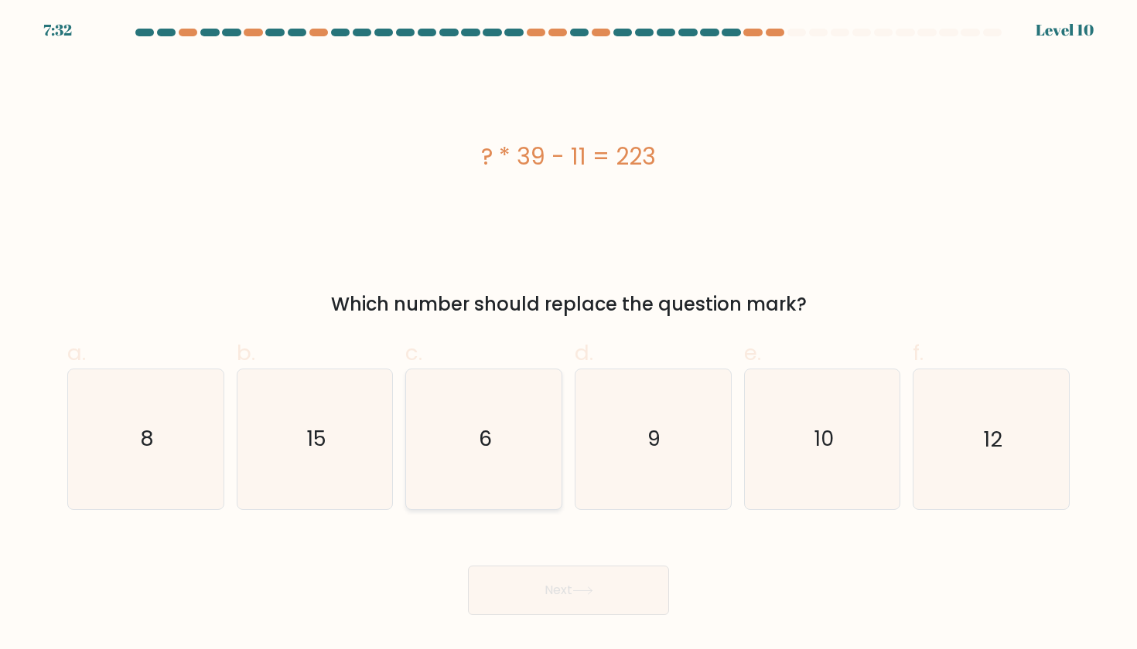
radio input "true"
click at [532, 591] on button "Next" at bounding box center [568, 590] width 201 height 49
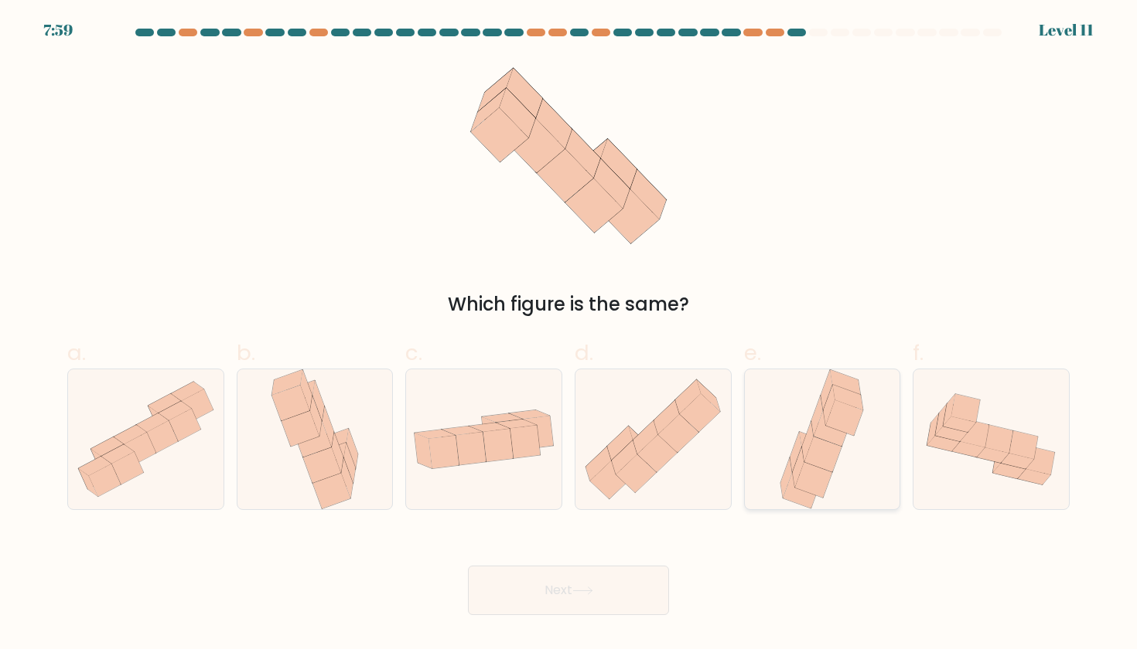
click at [809, 474] on icon at bounding box center [813, 480] width 37 height 36
click at [569, 335] on input "e." at bounding box center [568, 330] width 1 height 10
radio input "true"
click at [625, 603] on button "Next" at bounding box center [568, 590] width 201 height 49
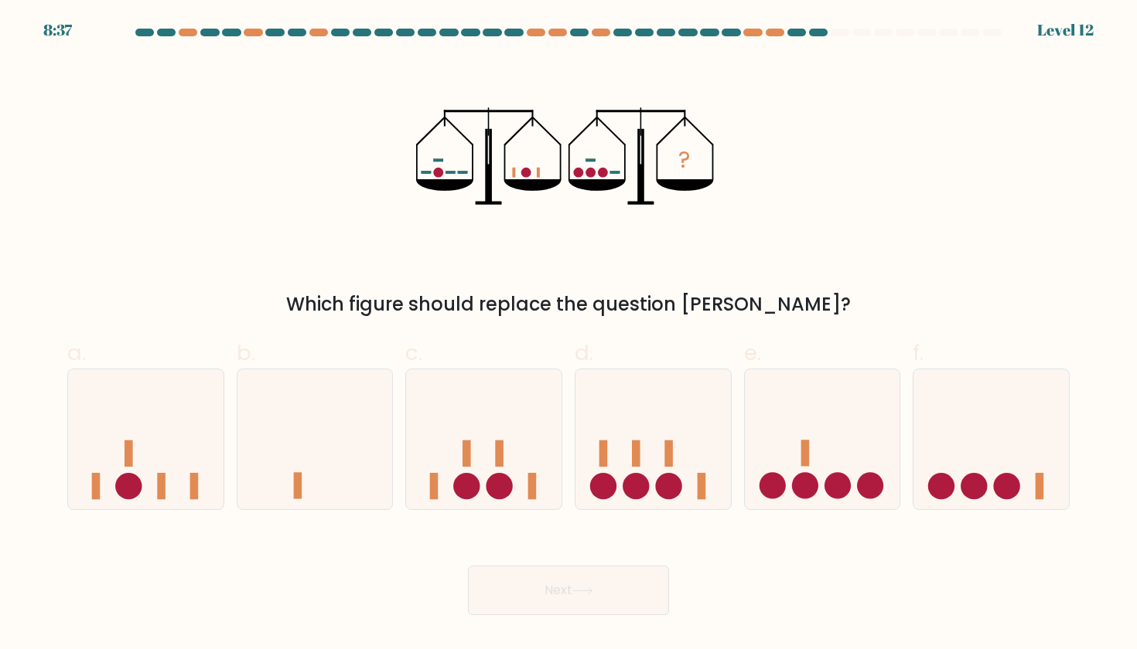
click at [588, 176] on circle at bounding box center [590, 173] width 10 height 10
click at [439, 159] on rect at bounding box center [438, 159] width 10 height 3
click at [418, 178] on icon "?" at bounding box center [568, 156] width 305 height 195
click at [448, 176] on icon "?" at bounding box center [568, 156] width 305 height 195
click at [453, 176] on icon "?" at bounding box center [568, 156] width 305 height 195
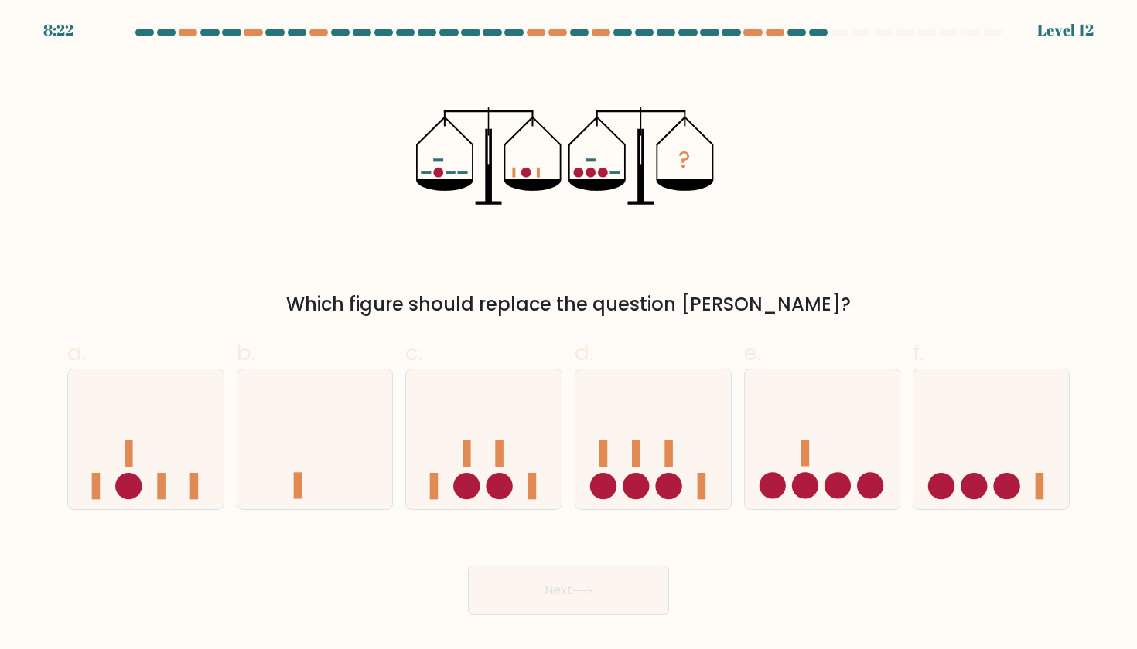
click at [607, 169] on icon "?" at bounding box center [568, 156] width 305 height 195
click at [999, 506] on div at bounding box center [990, 439] width 157 height 141
click at [569, 335] on input "f." at bounding box center [568, 330] width 1 height 10
radio input "true"
click at [622, 593] on button "Next" at bounding box center [568, 590] width 201 height 49
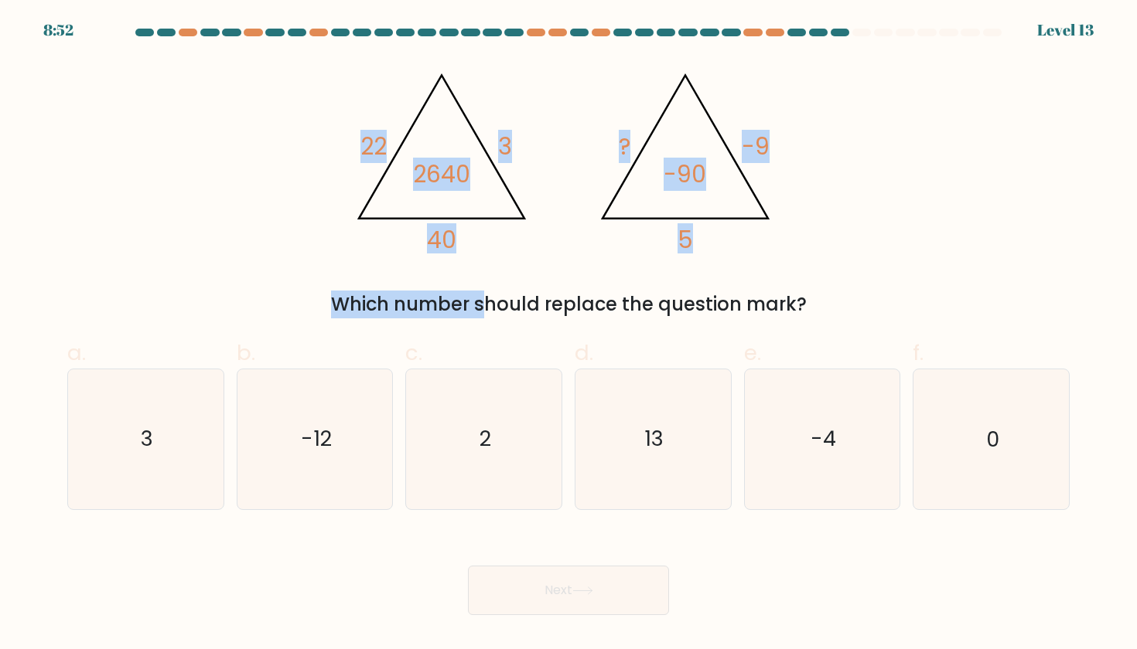
drag, startPoint x: 575, startPoint y: 101, endPoint x: 738, endPoint y: 264, distance: 230.7
click at [738, 264] on div "@import url('[URL][DOMAIN_NAME]); 22 3 40 2640 @import url('[URL][DOMAIN_NAME])…" at bounding box center [568, 189] width 1021 height 260
copy div "22 3 40 2640 @import url('[URL][DOMAIN_NAME]); ? -9 5 -90"
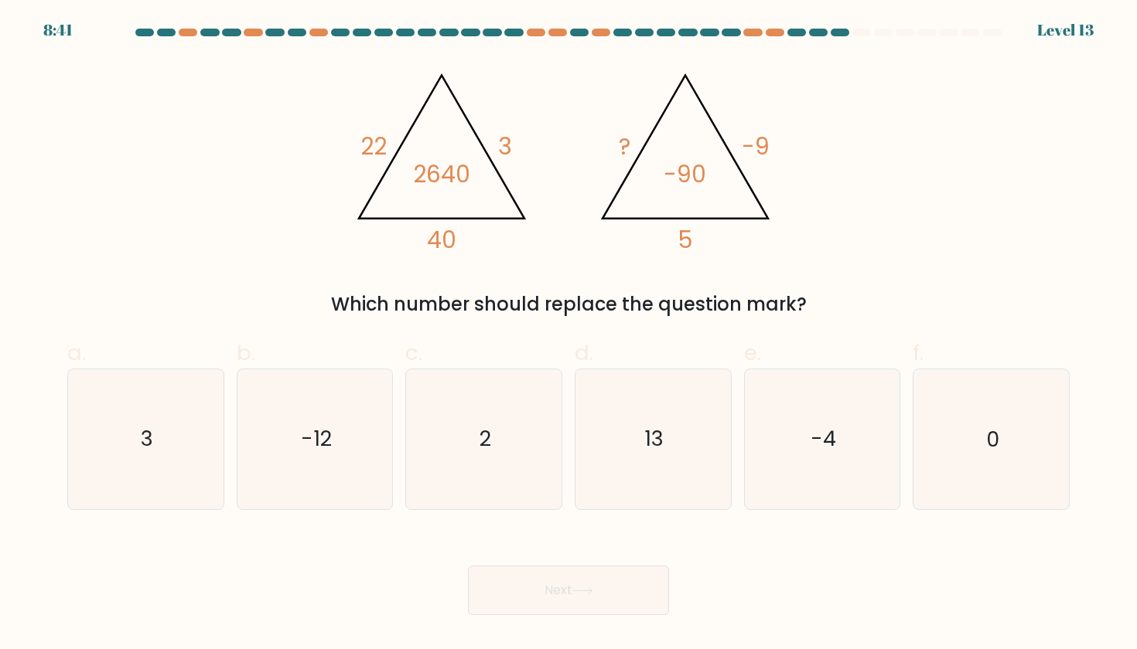
click at [722, 300] on div "Which number should replace the question mark?" at bounding box center [568, 305] width 983 height 28
click at [523, 461] on icon "2" at bounding box center [483, 439] width 139 height 139
click at [568, 335] on input "c. 2" at bounding box center [568, 330] width 1 height 10
radio input "true"
click at [556, 607] on button "Next" at bounding box center [568, 590] width 201 height 49
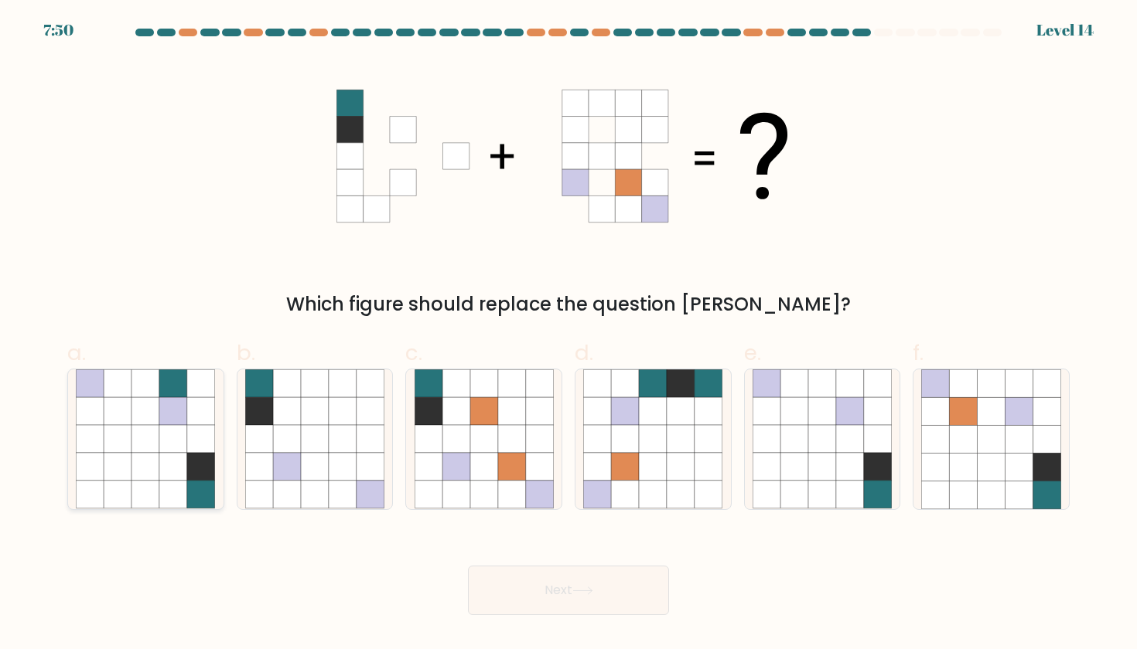
click at [126, 391] on icon at bounding box center [118, 384] width 28 height 28
click at [568, 335] on input "a." at bounding box center [568, 330] width 1 height 10
radio input "true"
click at [266, 375] on icon at bounding box center [259, 384] width 28 height 28
click at [568, 335] on input "b." at bounding box center [568, 330] width 1 height 10
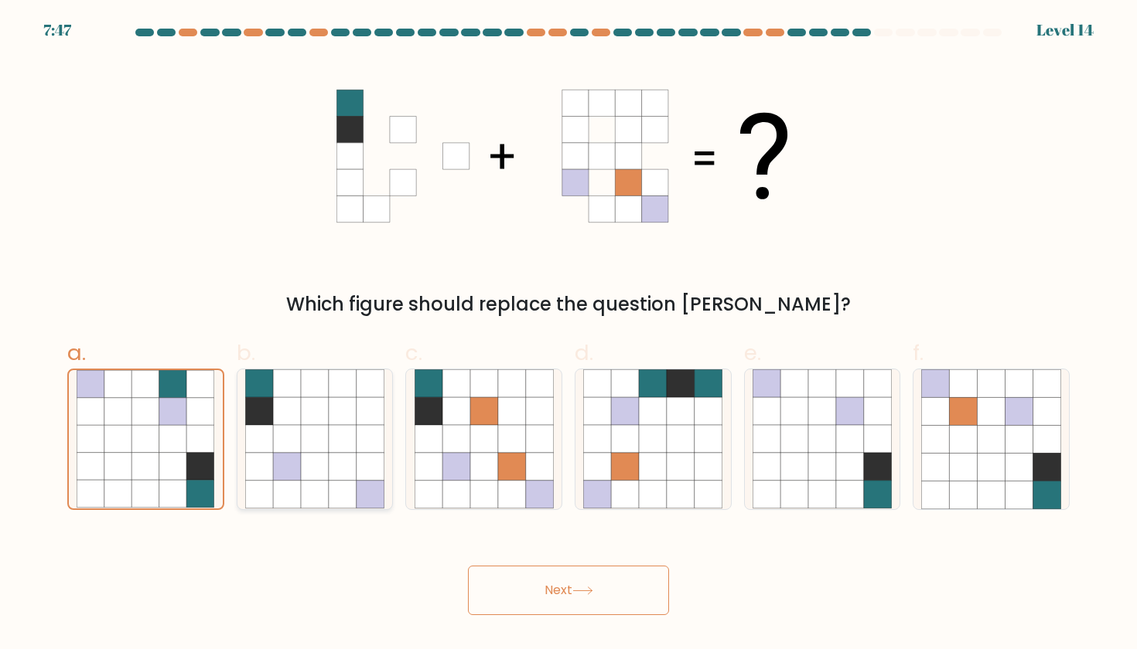
radio input "true"
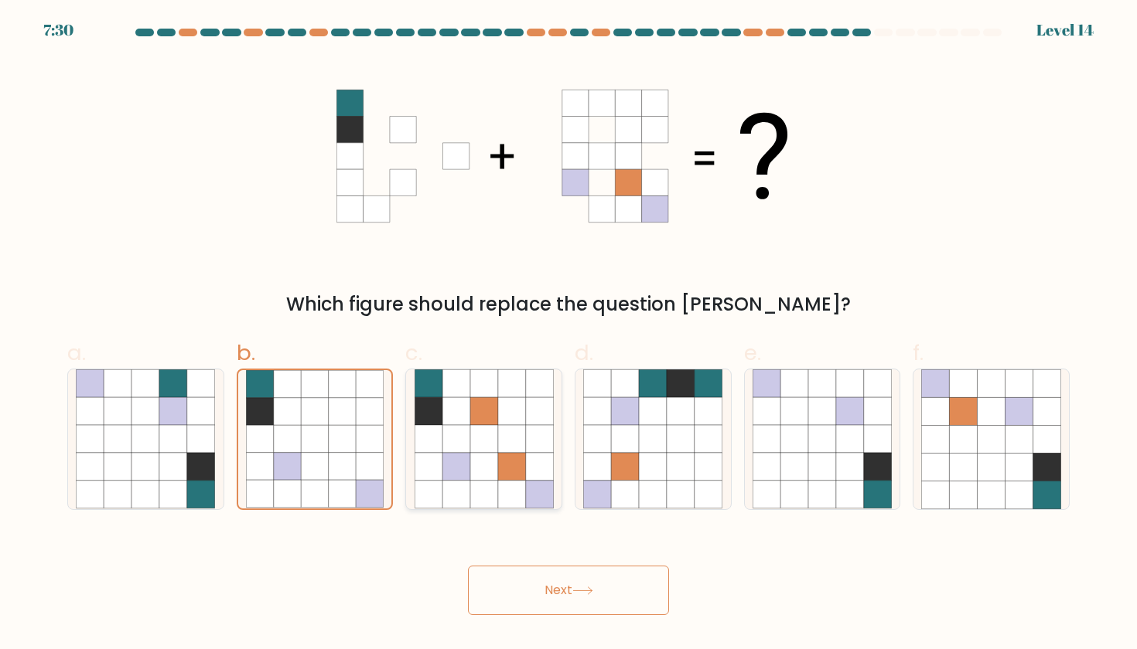
click at [516, 473] on icon at bounding box center [512, 467] width 28 height 28
click at [568, 335] on input "c." at bounding box center [568, 330] width 1 height 10
radio input "true"
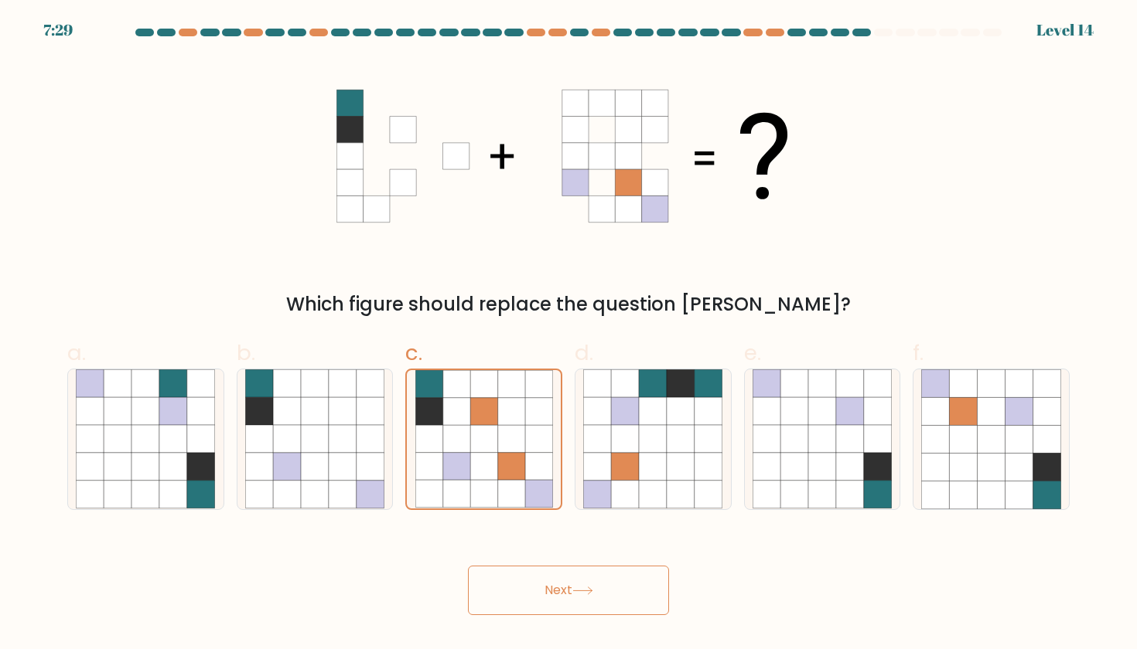
click at [554, 586] on button "Next" at bounding box center [568, 590] width 201 height 49
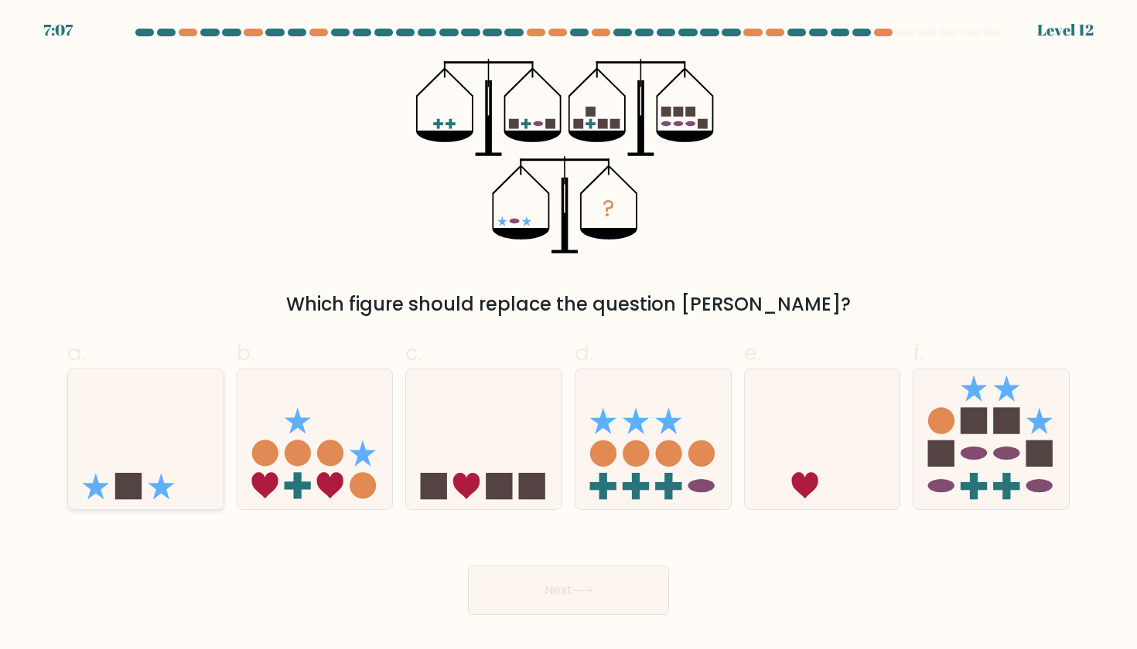
click at [182, 457] on icon at bounding box center [145, 439] width 155 height 128
click at [568, 335] on input "a." at bounding box center [568, 330] width 1 height 10
radio input "true"
click at [306, 449] on circle at bounding box center [298, 454] width 26 height 26
click at [568, 335] on input "b." at bounding box center [568, 330] width 1 height 10
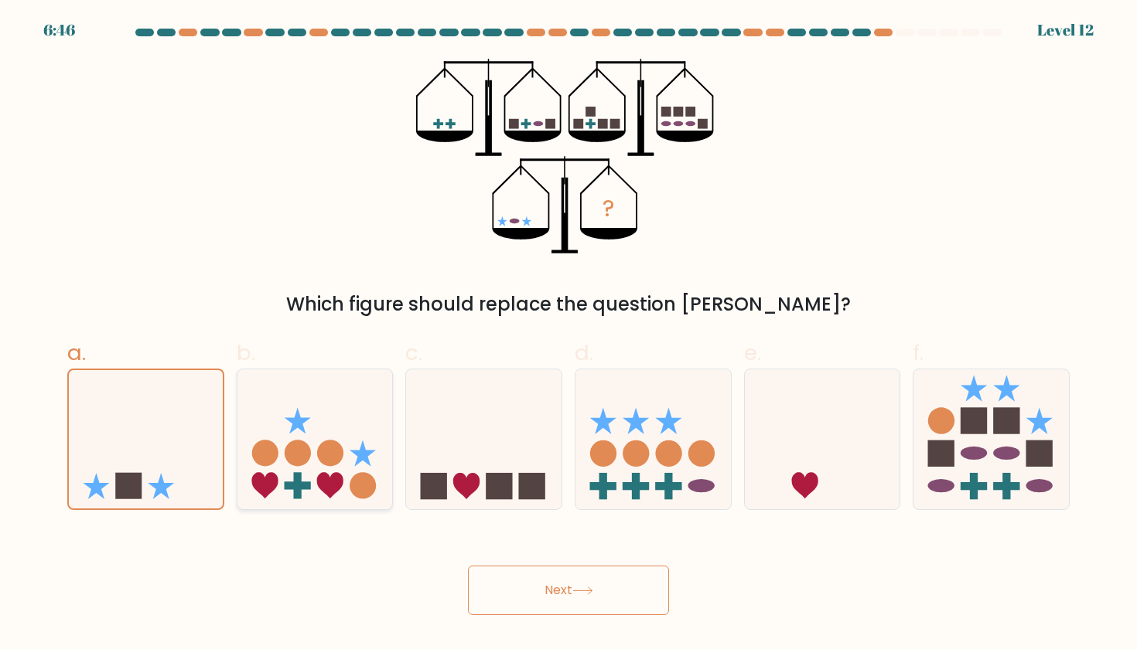
radio input "true"
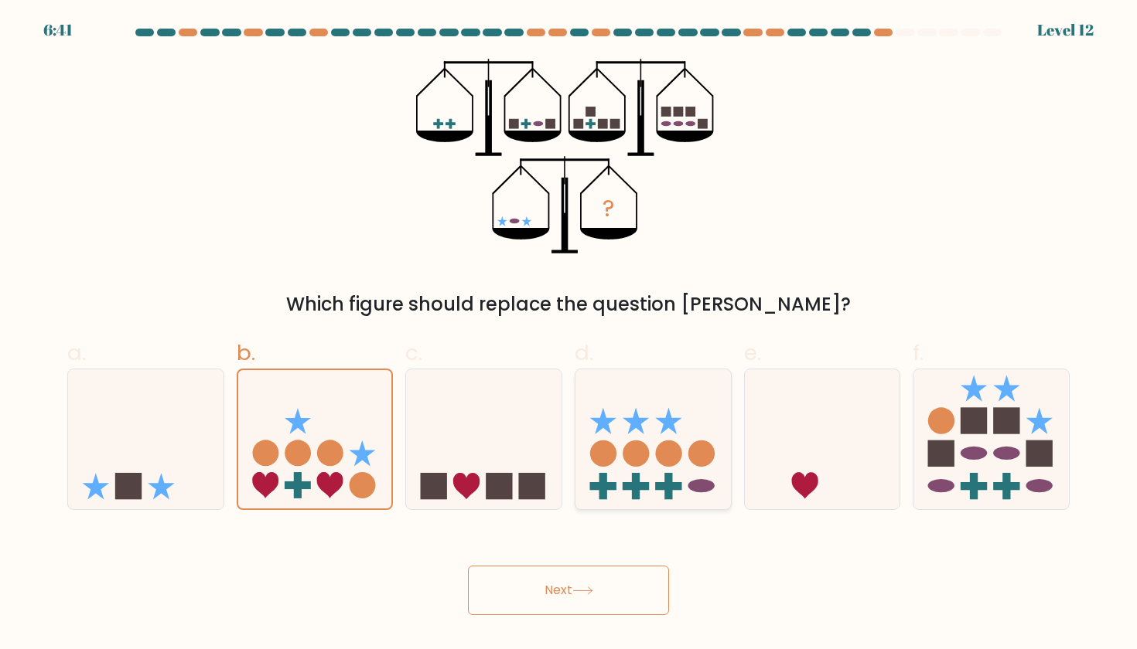
click at [680, 428] on icon at bounding box center [652, 439] width 155 height 128
click at [569, 335] on input "d." at bounding box center [568, 330] width 1 height 10
radio input "true"
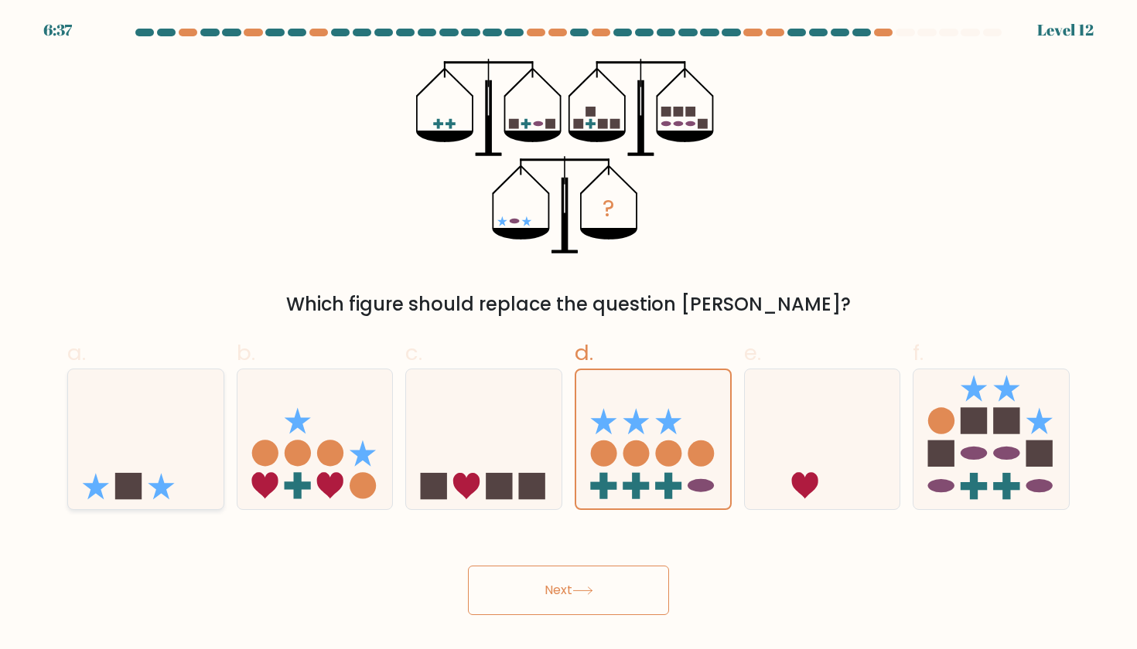
click at [145, 424] on icon at bounding box center [145, 439] width 155 height 128
click at [568, 335] on input "a." at bounding box center [568, 330] width 1 height 10
radio input "true"
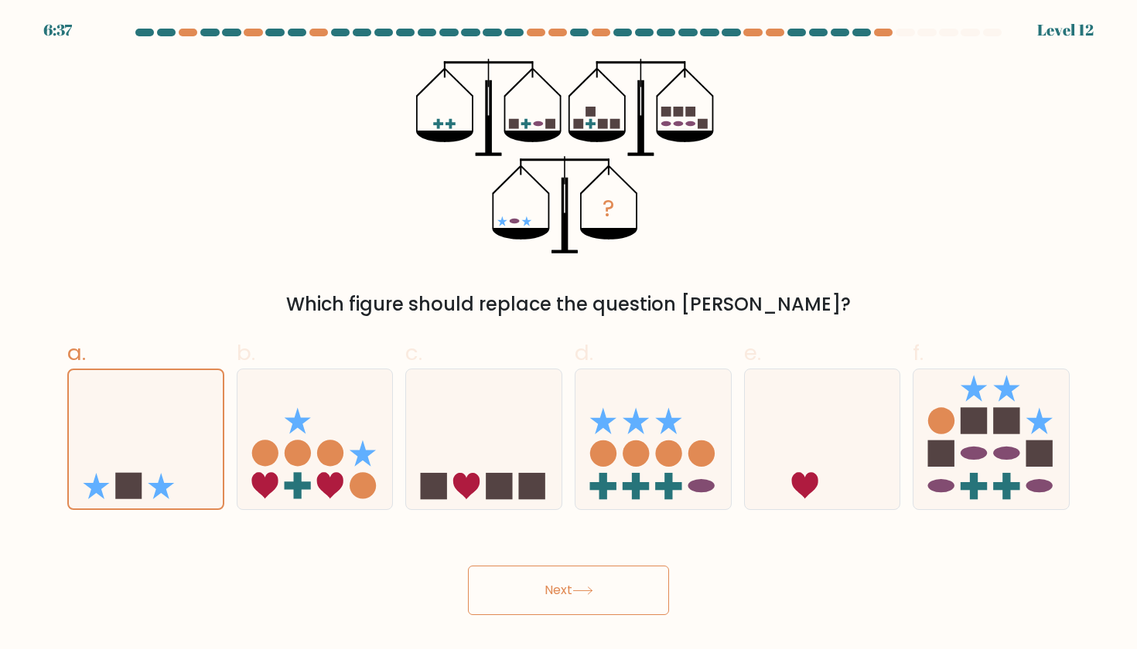
click at [538, 577] on button "Next" at bounding box center [568, 590] width 201 height 49
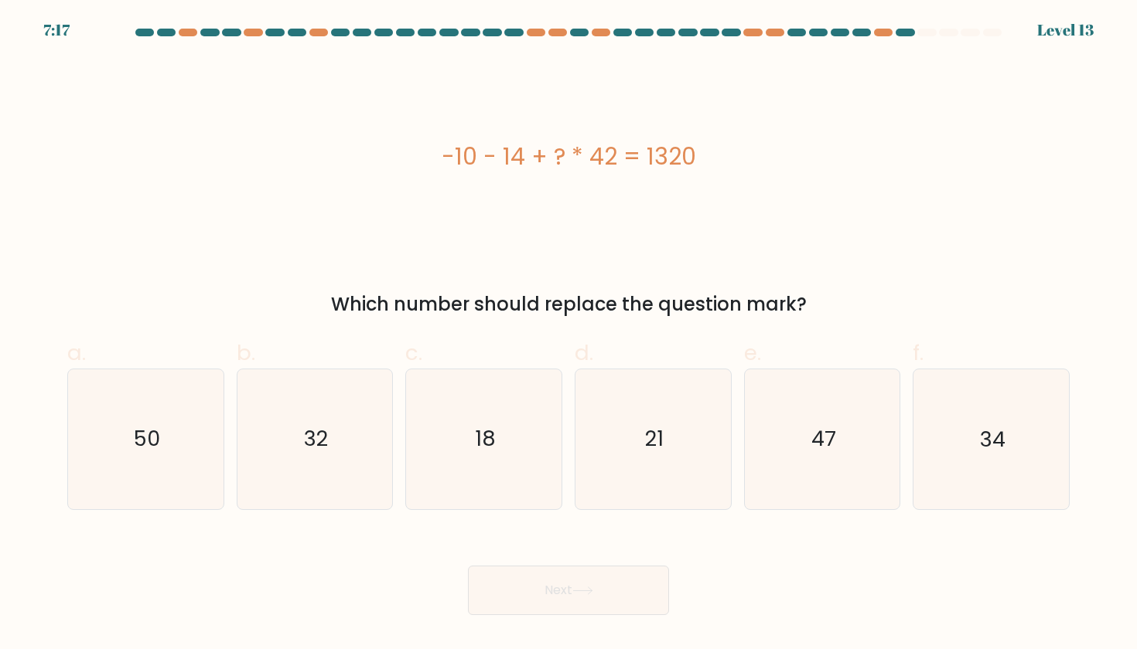
drag, startPoint x: 420, startPoint y: 165, endPoint x: 755, endPoint y: 162, distance: 334.8
click at [755, 163] on div "-10 - 14 + ? * 42 = 1320" at bounding box center [568, 156] width 1002 height 35
copy div "-10 - 14 + ? * 42 = 1320"
click at [366, 413] on icon "32" at bounding box center [314, 439] width 139 height 139
click at [568, 335] on input "b. 32" at bounding box center [568, 330] width 1 height 10
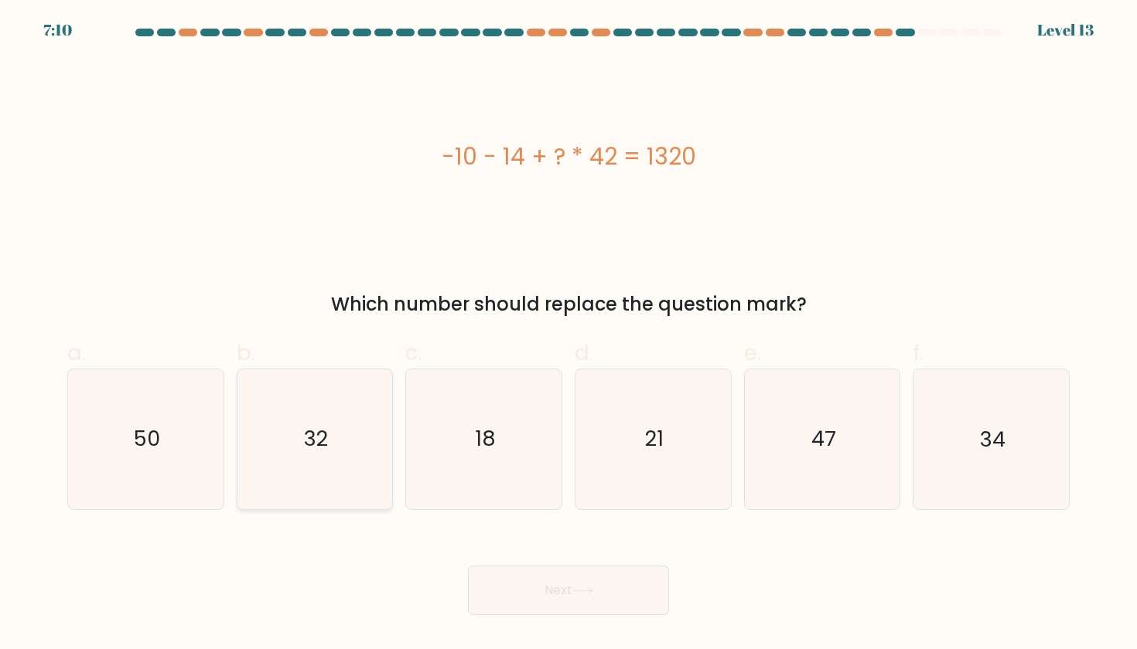
radio input "true"
click at [501, 578] on button "Next" at bounding box center [568, 590] width 201 height 49
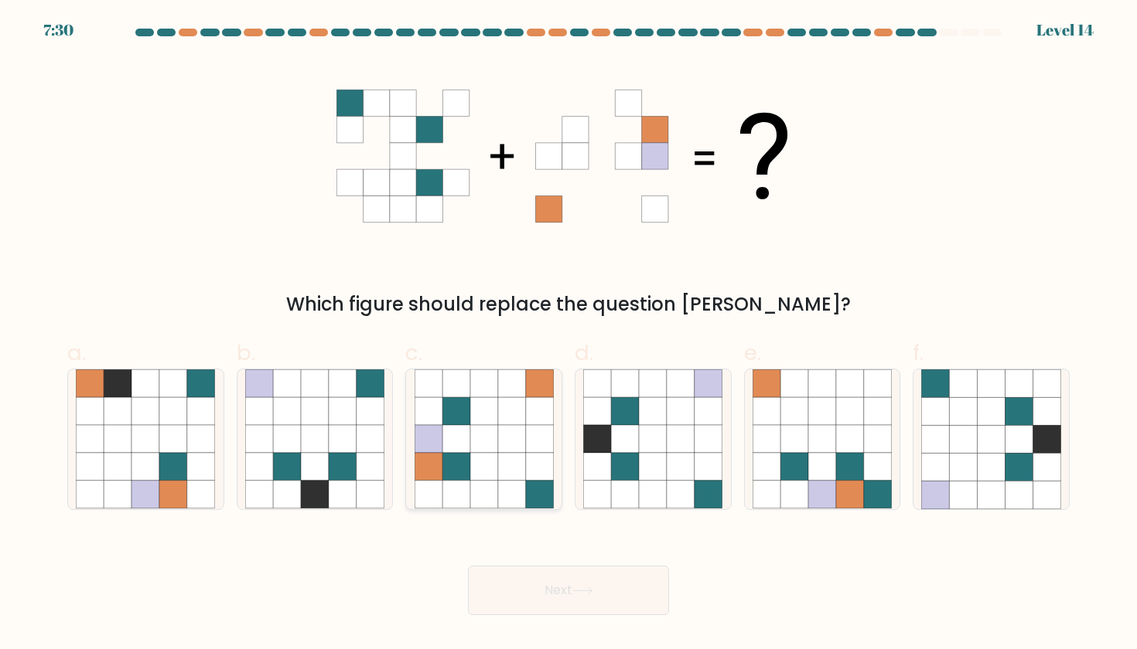
click at [510, 404] on icon at bounding box center [512, 412] width 28 height 28
click at [568, 335] on input "c." at bounding box center [568, 330] width 1 height 10
radio input "true"
click at [563, 584] on button "Next" at bounding box center [568, 590] width 201 height 49
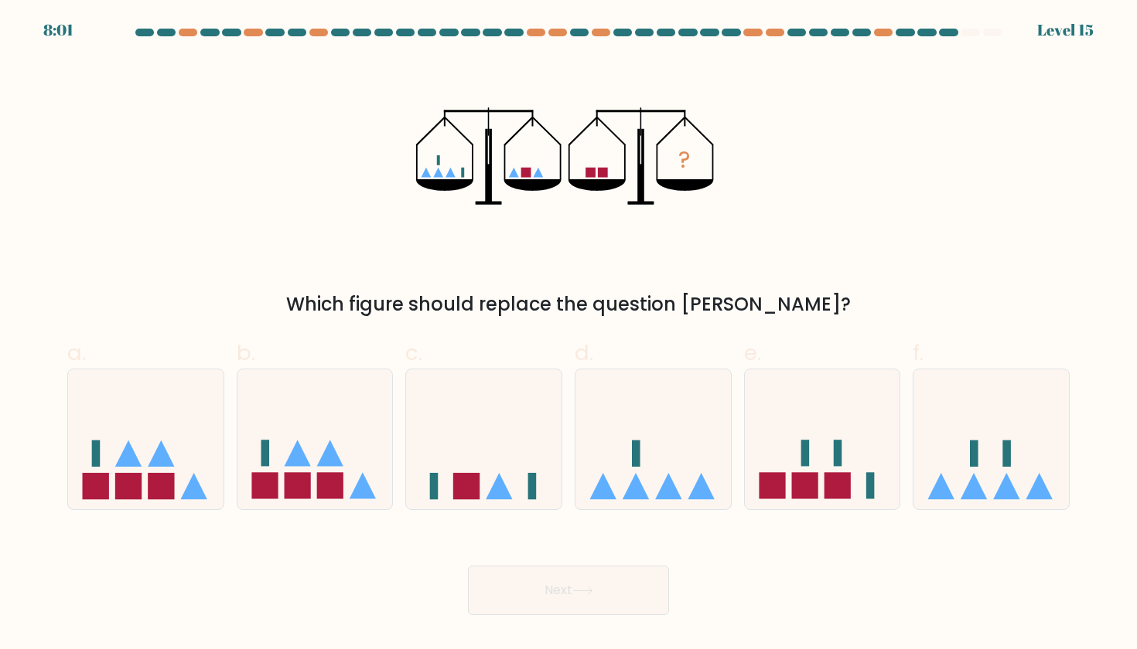
drag, startPoint x: 440, startPoint y: 172, endPoint x: 423, endPoint y: 172, distance: 17.0
click at [423, 172] on icon "?" at bounding box center [568, 156] width 305 height 195
click at [1006, 482] on icon at bounding box center [1006, 486] width 26 height 26
click at [569, 335] on input "f." at bounding box center [568, 330] width 1 height 10
radio input "true"
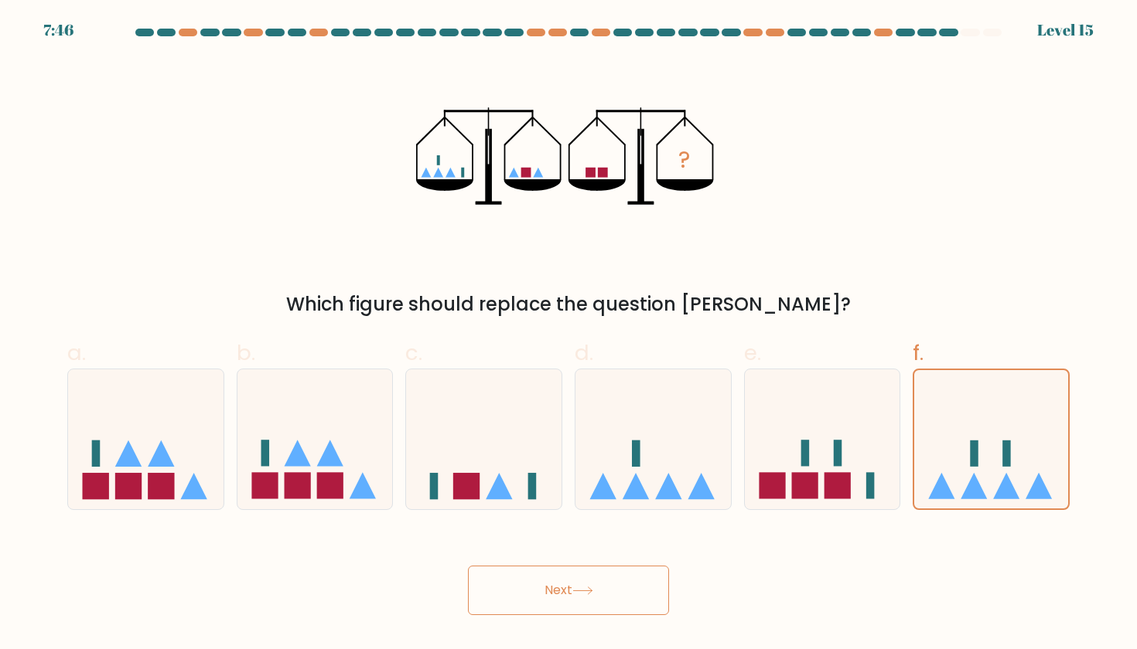
click at [517, 571] on button "Next" at bounding box center [568, 590] width 201 height 49
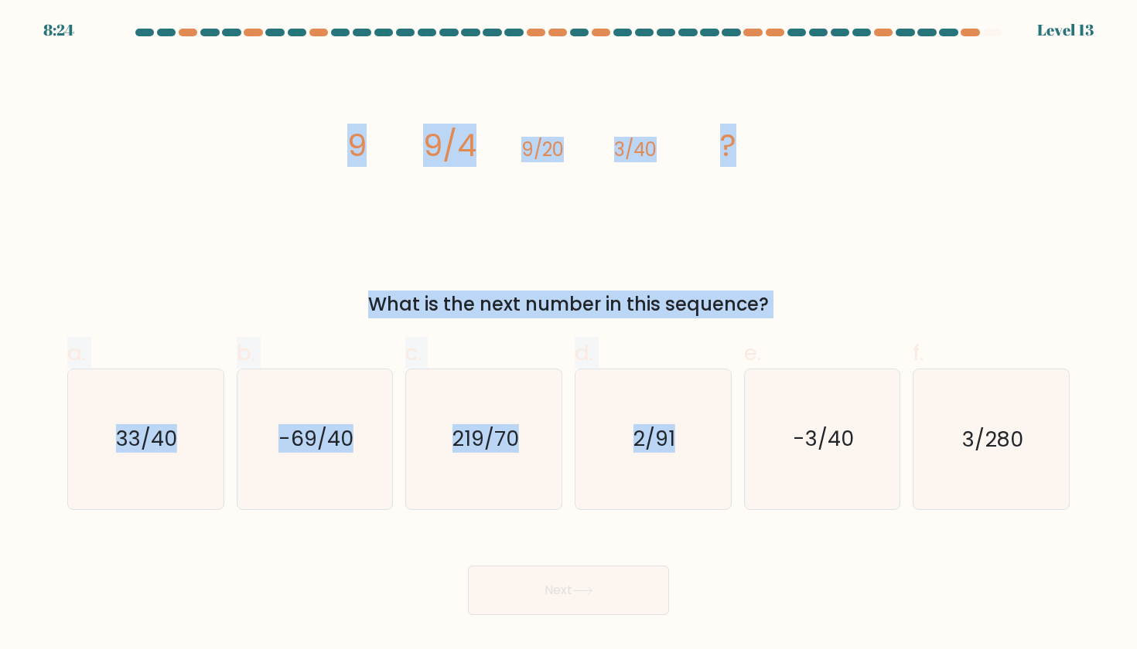
copy form "9 9/4 9/20 3/40 ? What is the next number in this sequence? a. 33/40 b. -69/40 …"
drag, startPoint x: 335, startPoint y: 126, endPoint x: 784, endPoint y: 319, distance: 488.7
click at [784, 319] on form at bounding box center [568, 322] width 1137 height 587
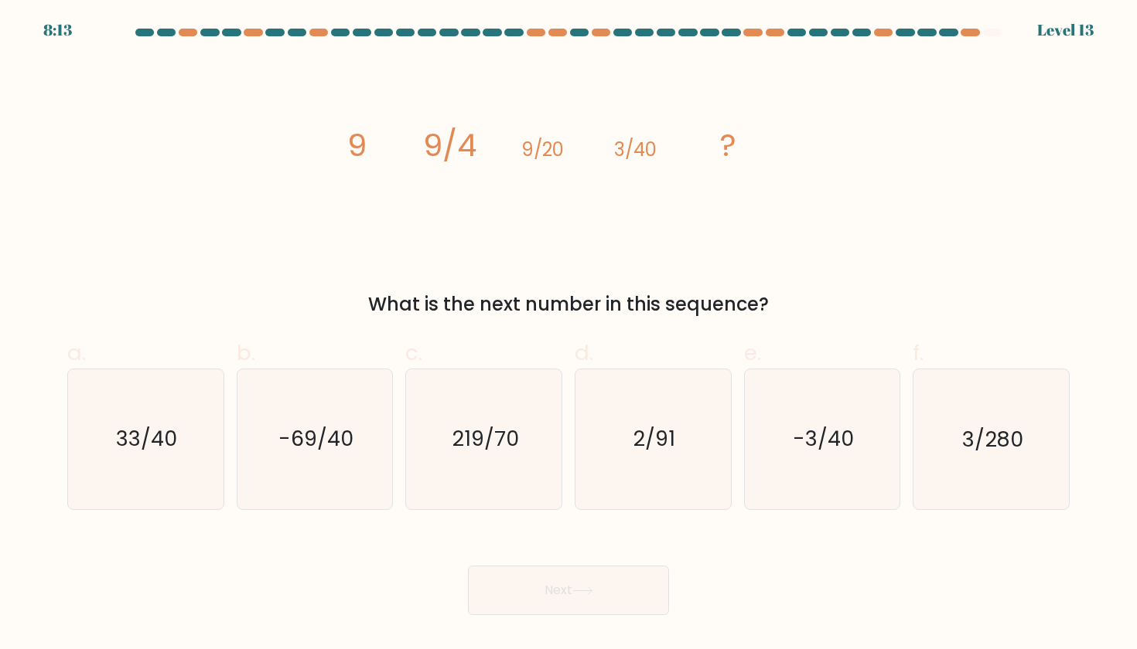
click at [860, 124] on div "image/svg+xml 9 9/4 9/20 3/40 ? What is the next number in this sequence?" at bounding box center [568, 189] width 1021 height 260
drag, startPoint x: 113, startPoint y: 390, endPoint x: 475, endPoint y: 436, distance: 365.5
click at [475, 436] on div "a. 33/40 b. -69/40" at bounding box center [568, 418] width 1014 height 186
click at [131, 275] on div "image/svg+xml 9 9/4 9/20 3/40 ? What is the next number in this sequence?" at bounding box center [568, 189] width 1021 height 260
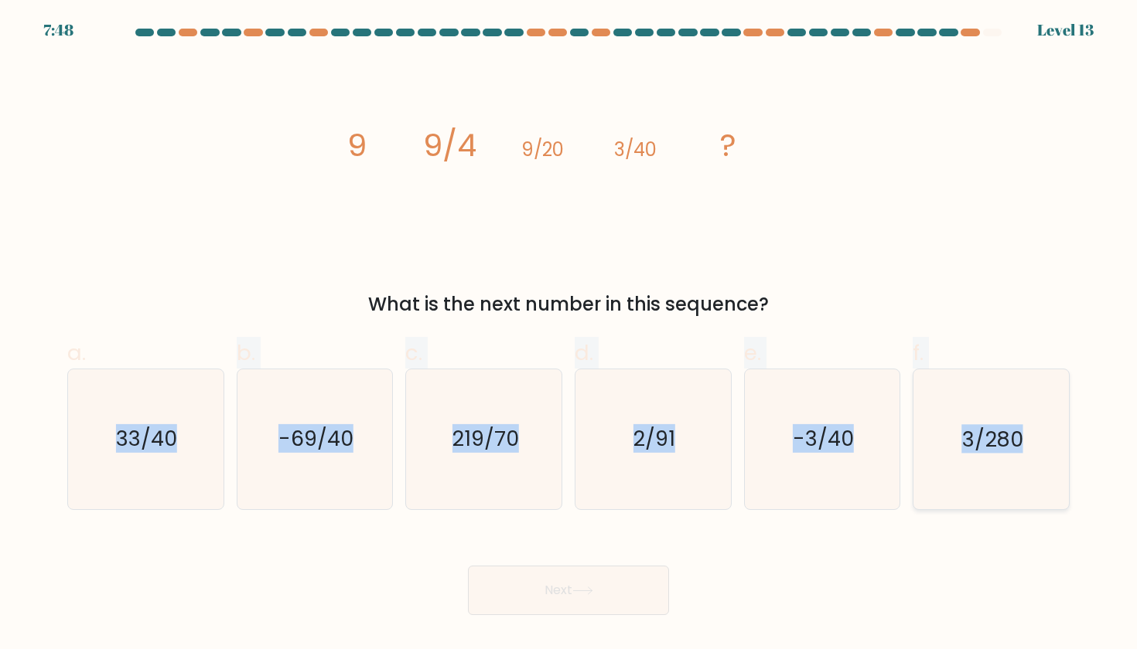
copy div "33/40 b. -69/40 c. 219/70 d. 2/91 e. -3/40 f. 3/280"
drag, startPoint x: 103, startPoint y: 431, endPoint x: 1021, endPoint y: 438, distance: 917.7
click at [1021, 438] on div "a. 33/40 b. -69/40" at bounding box center [568, 418] width 1014 height 186
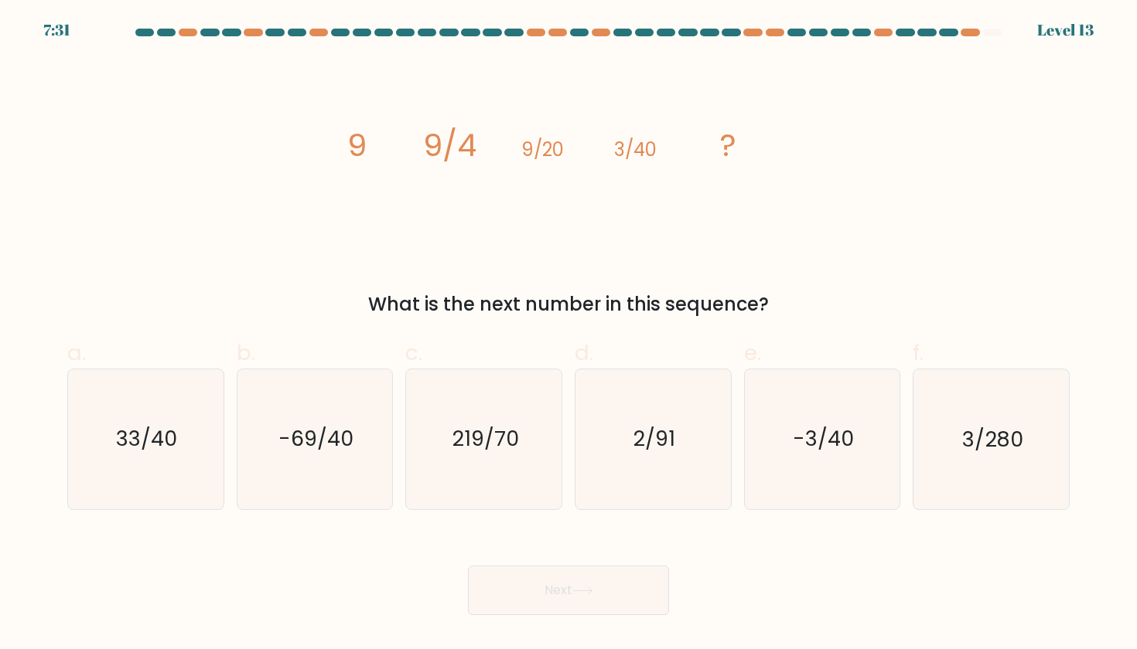
click at [791, 235] on icon "image/svg+xml 9 9/4 9/20 3/40 ?" at bounding box center [568, 156] width 464 height 195
click at [999, 474] on icon "3/280" at bounding box center [990, 439] width 139 height 139
click at [569, 335] on input "f. 3/280" at bounding box center [568, 330] width 1 height 10
radio input "true"
click at [499, 615] on button "Next" at bounding box center [568, 590] width 201 height 49
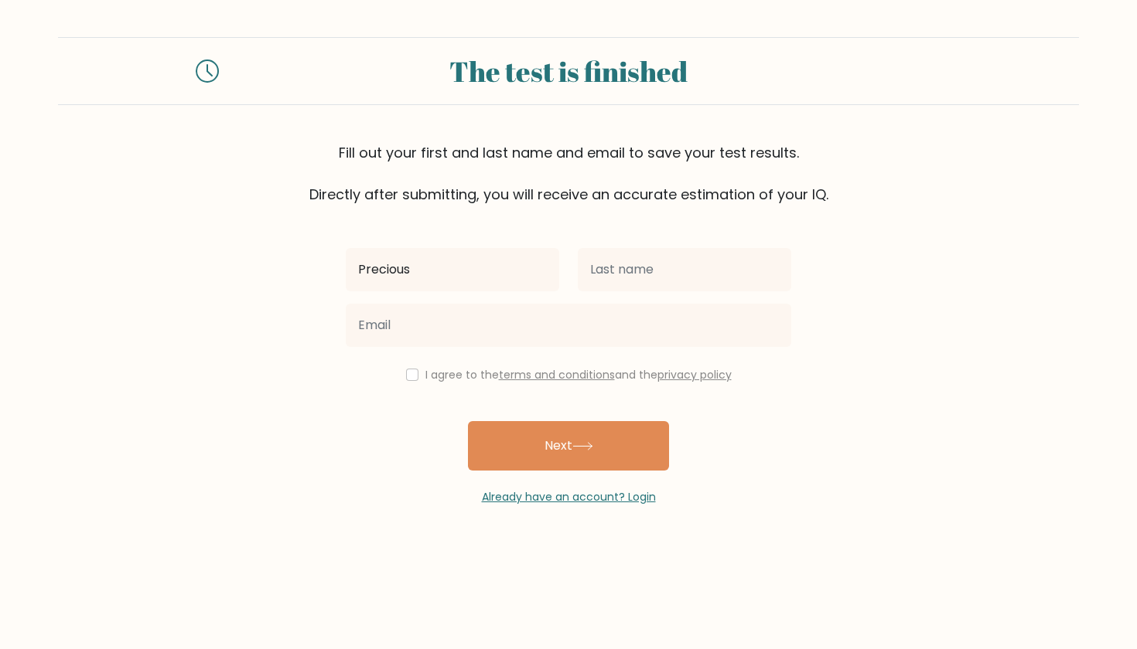
type input "Precious"
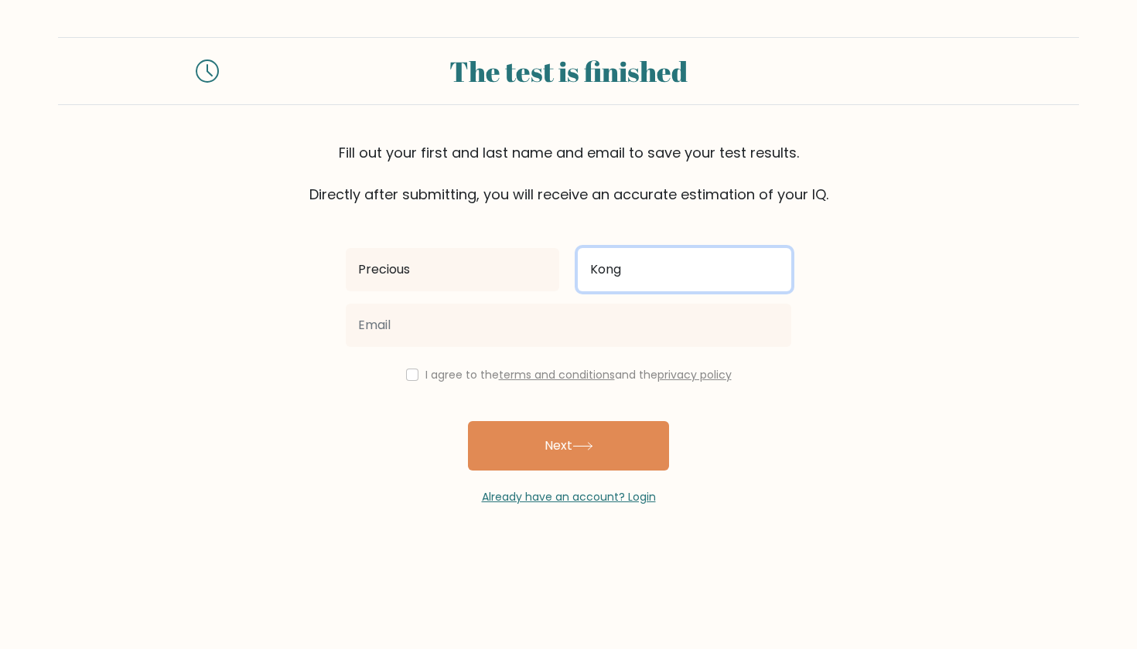
type input "Kong"
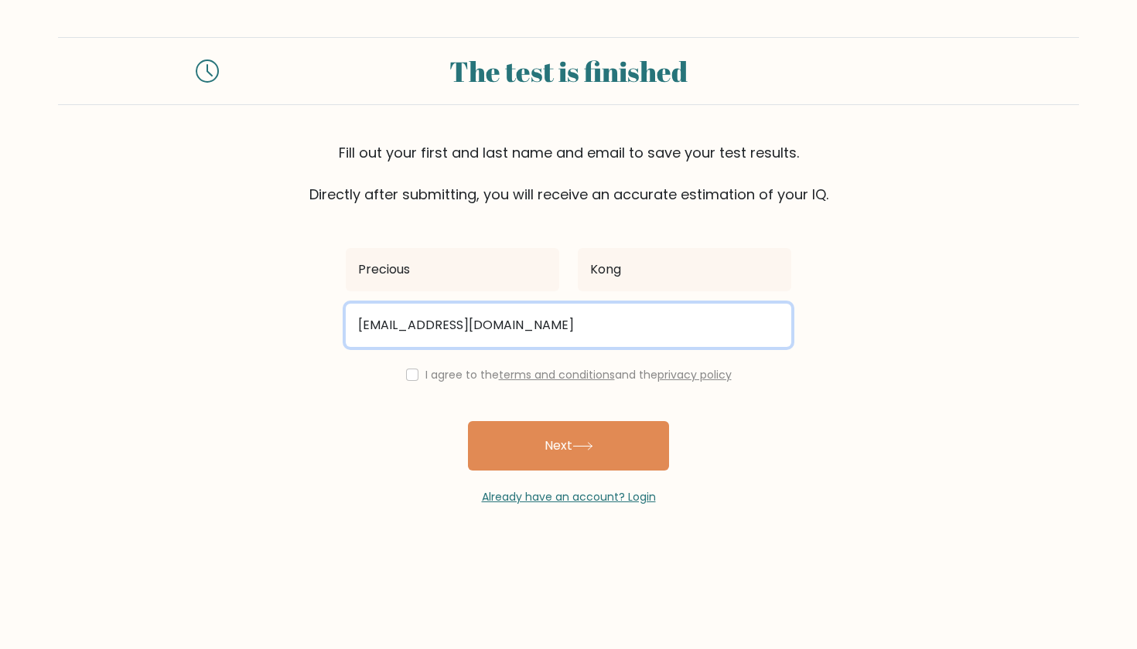
type input "[EMAIL_ADDRESS][DOMAIN_NAME]"
click at [568, 448] on button "Next" at bounding box center [568, 445] width 201 height 49
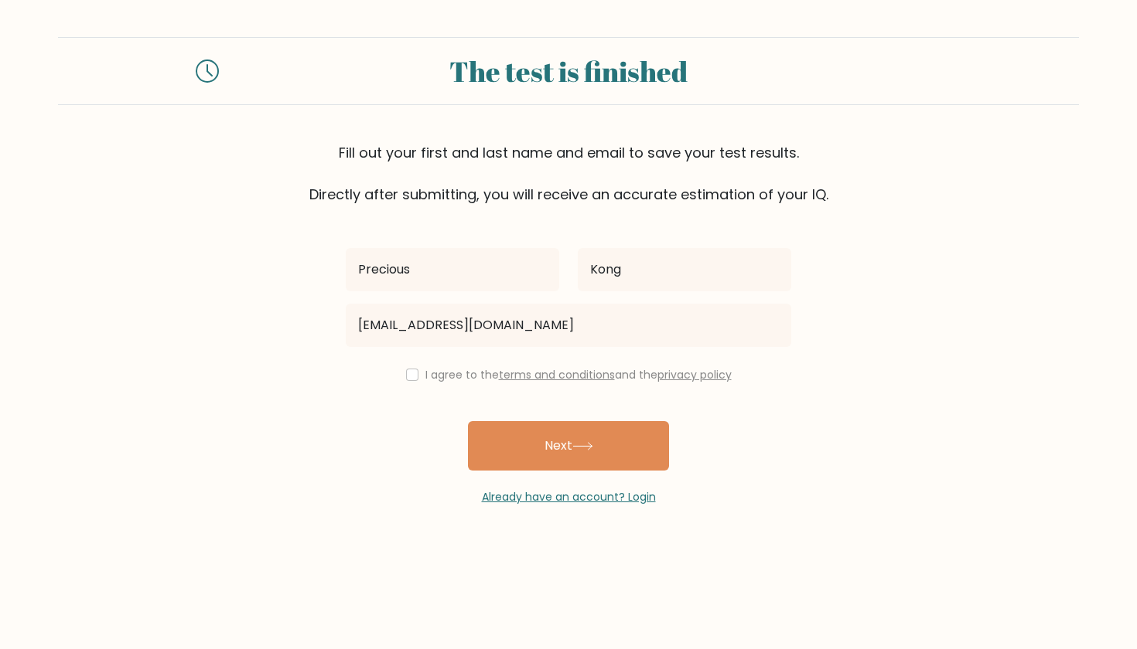
click at [417, 382] on div "I agree to the terms and conditions and the privacy policy" at bounding box center [568, 375] width 464 height 19
click at [396, 383] on div "I agree to the terms and conditions and the privacy policy" at bounding box center [568, 375] width 464 height 19
click at [399, 383] on div "I agree to the terms and conditions and the privacy policy" at bounding box center [568, 375] width 464 height 19
click at [408, 378] on input "checkbox" at bounding box center [412, 375] width 12 height 12
checkbox input "true"
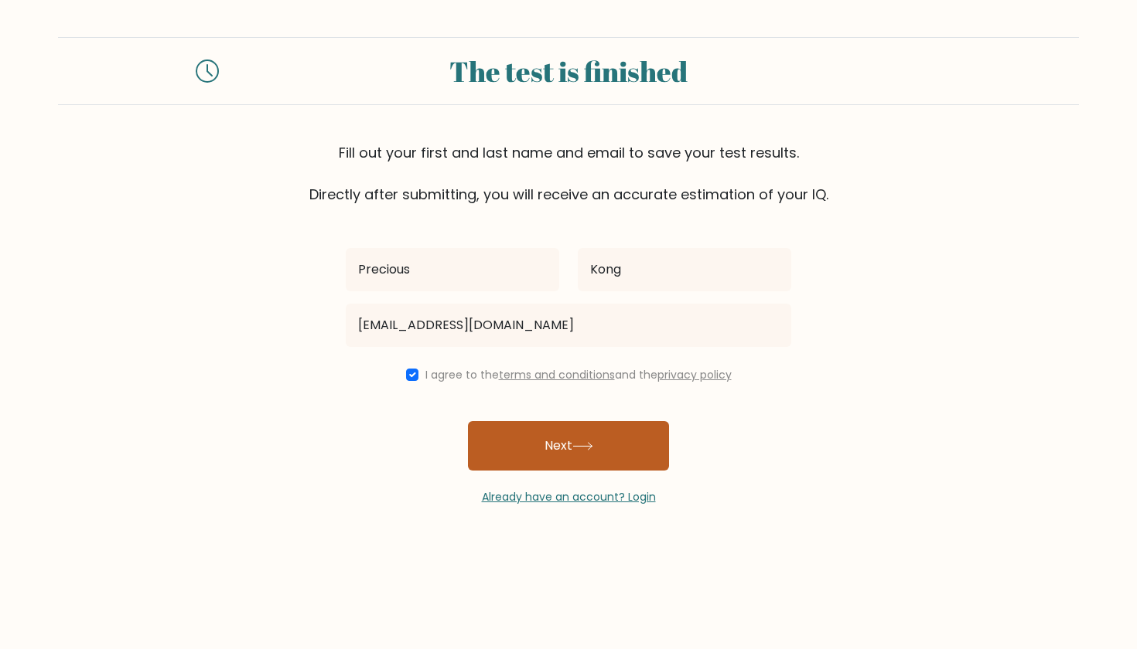
click at [539, 457] on button "Next" at bounding box center [568, 445] width 201 height 49
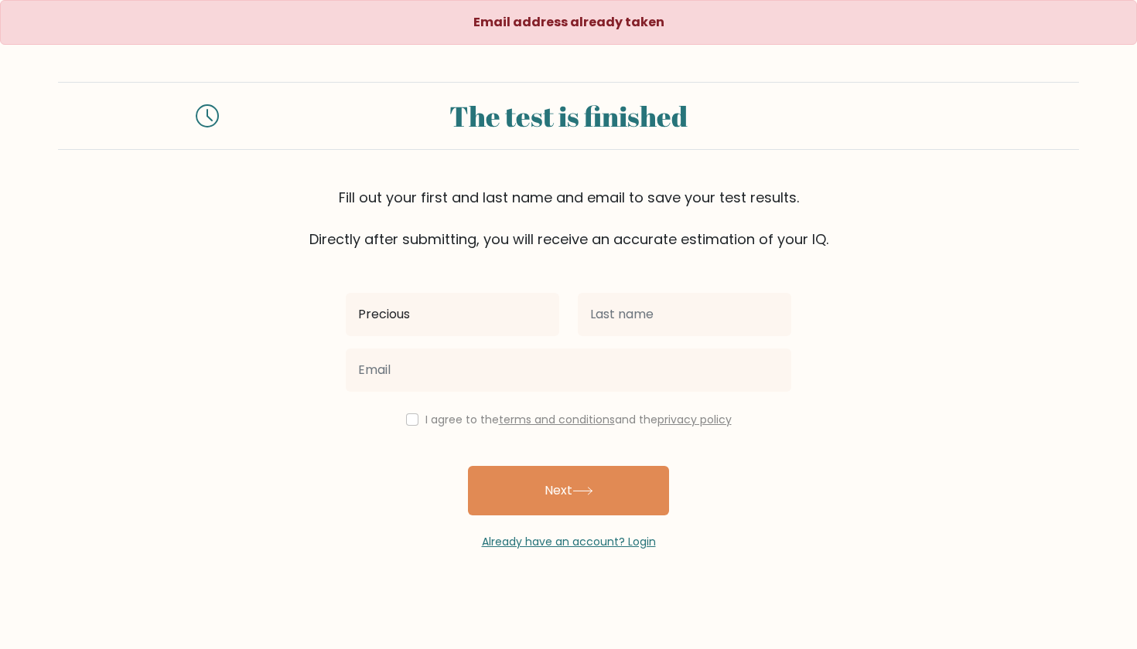
type input "Precious"
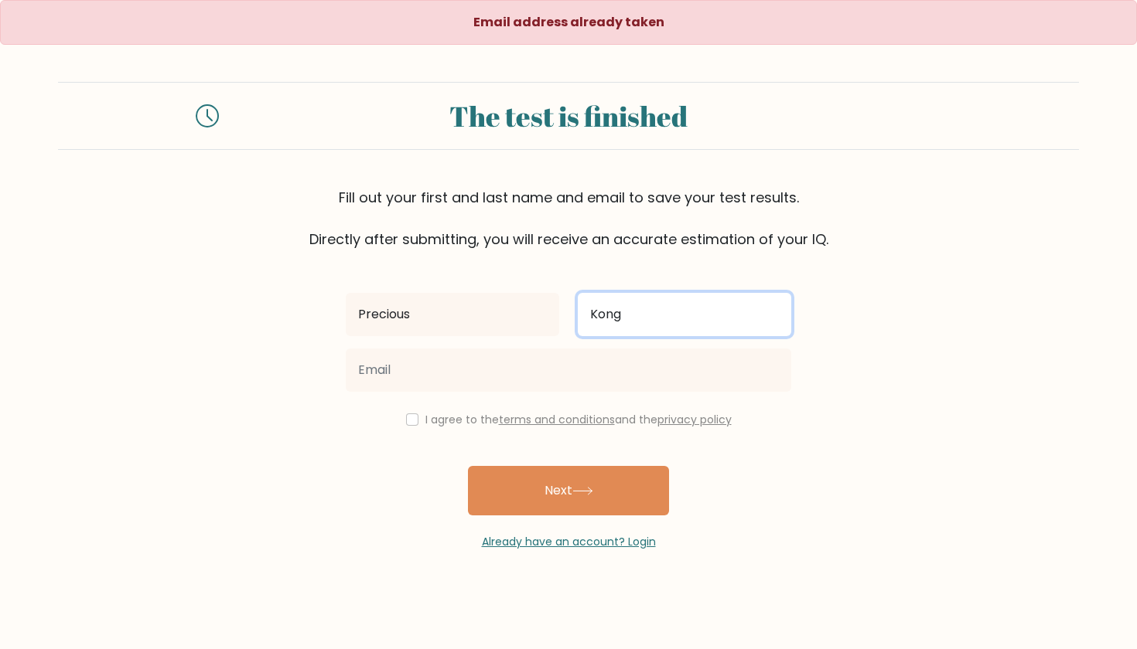
type input "Kong"
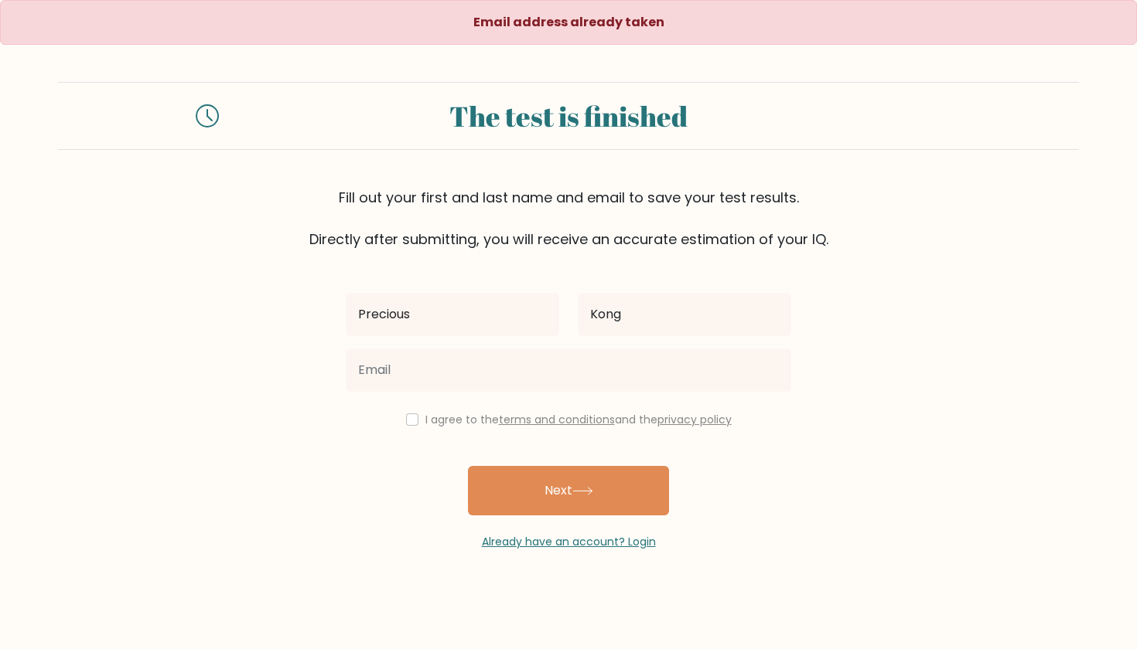
click at [404, 428] on div "I agree to the terms and conditions and the privacy policy" at bounding box center [568, 420] width 464 height 19
click at [408, 422] on input "checkbox" at bounding box center [412, 420] width 12 height 12
checkbox input "false"
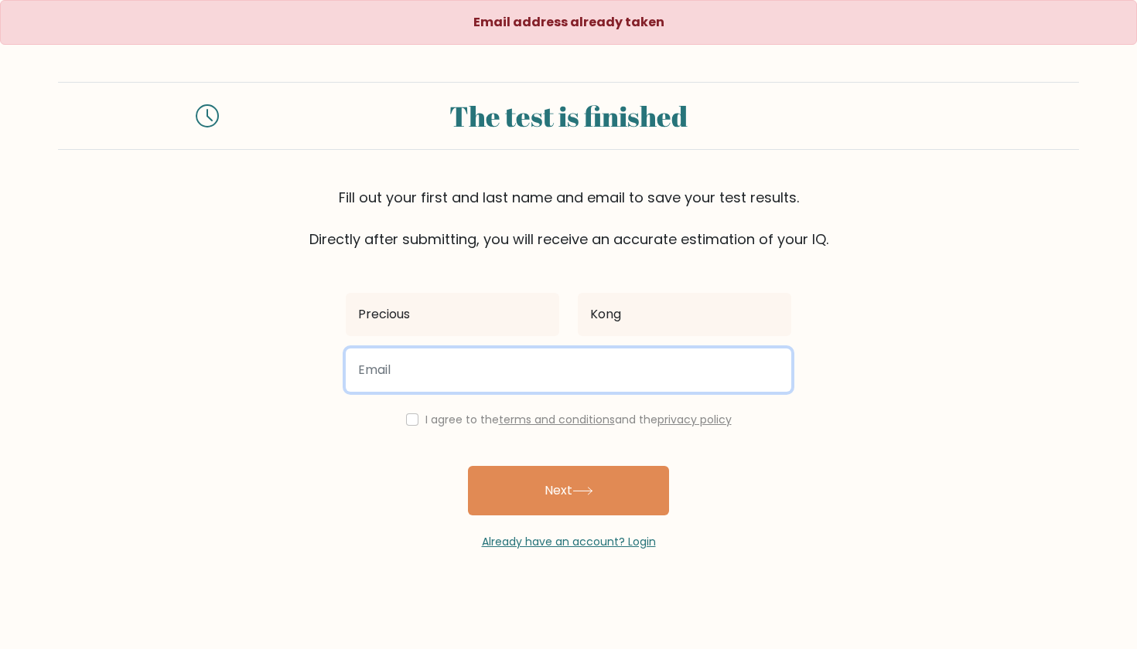
click at [417, 382] on input "email" at bounding box center [568, 370] width 445 height 43
type input "antolihaomyrna59@gmail.com"
click at [568, 492] on button "Next" at bounding box center [568, 490] width 201 height 49
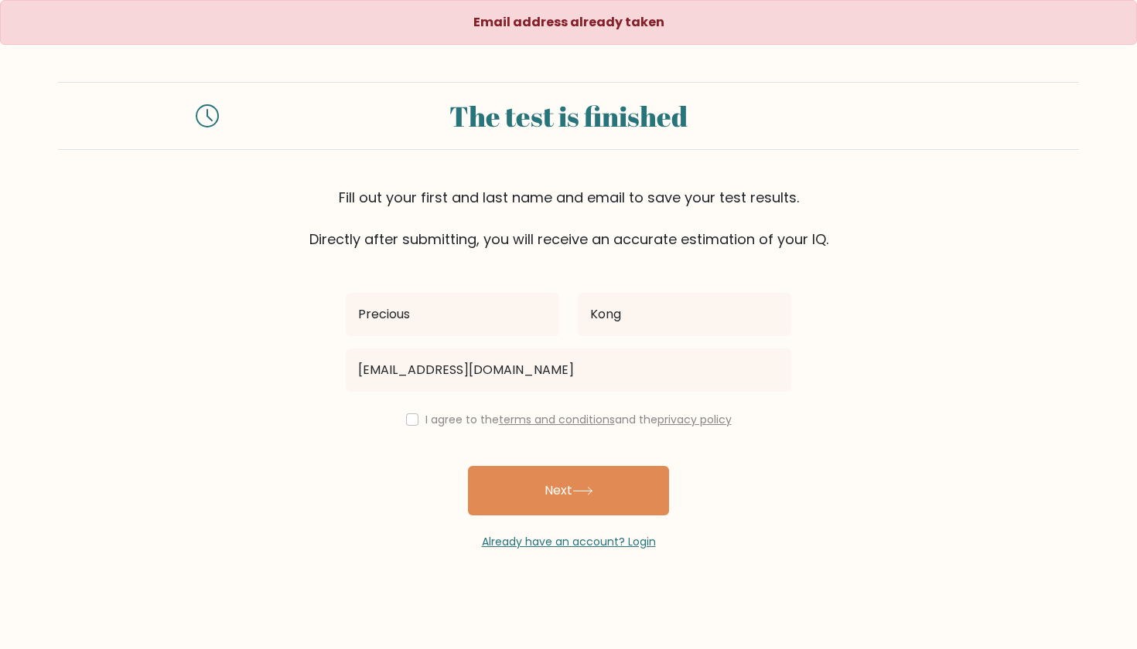
click at [410, 429] on div "I agree to the terms and conditions and the privacy policy" at bounding box center [568, 420] width 464 height 19
click at [411, 431] on div "Precious Kong antolihaomyrna59@gmail.com I agree to the terms and conditions an…" at bounding box center [568, 400] width 464 height 301
click at [411, 429] on div "I agree to the terms and conditions and the privacy policy" at bounding box center [568, 420] width 464 height 19
click at [411, 417] on input "checkbox" at bounding box center [412, 420] width 12 height 12
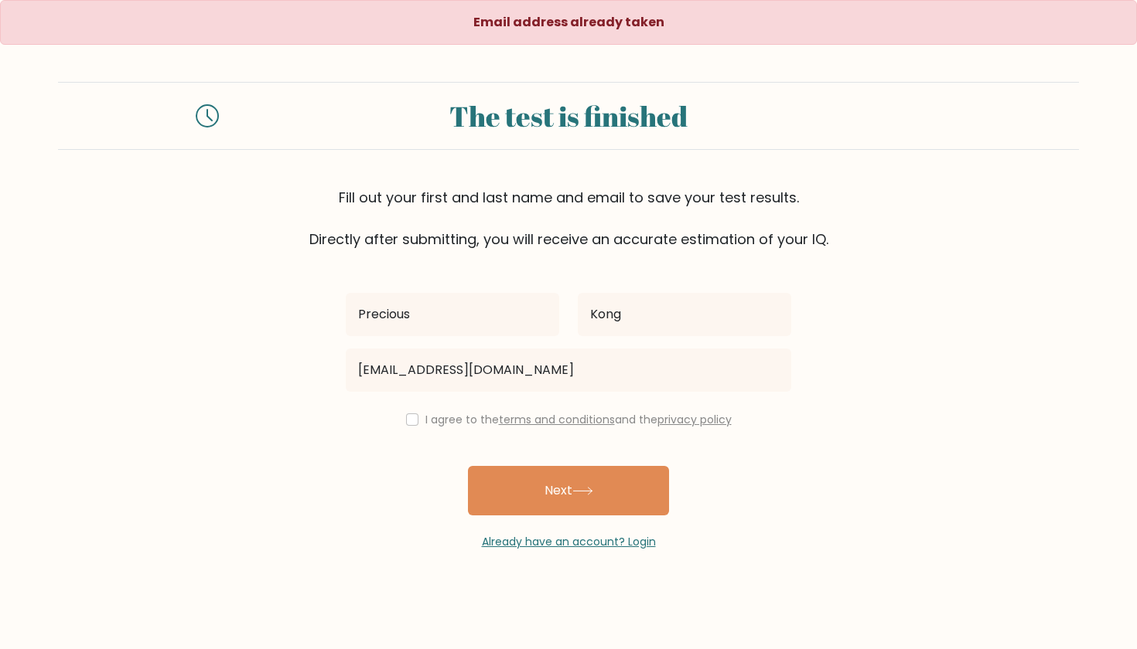
checkbox input "true"
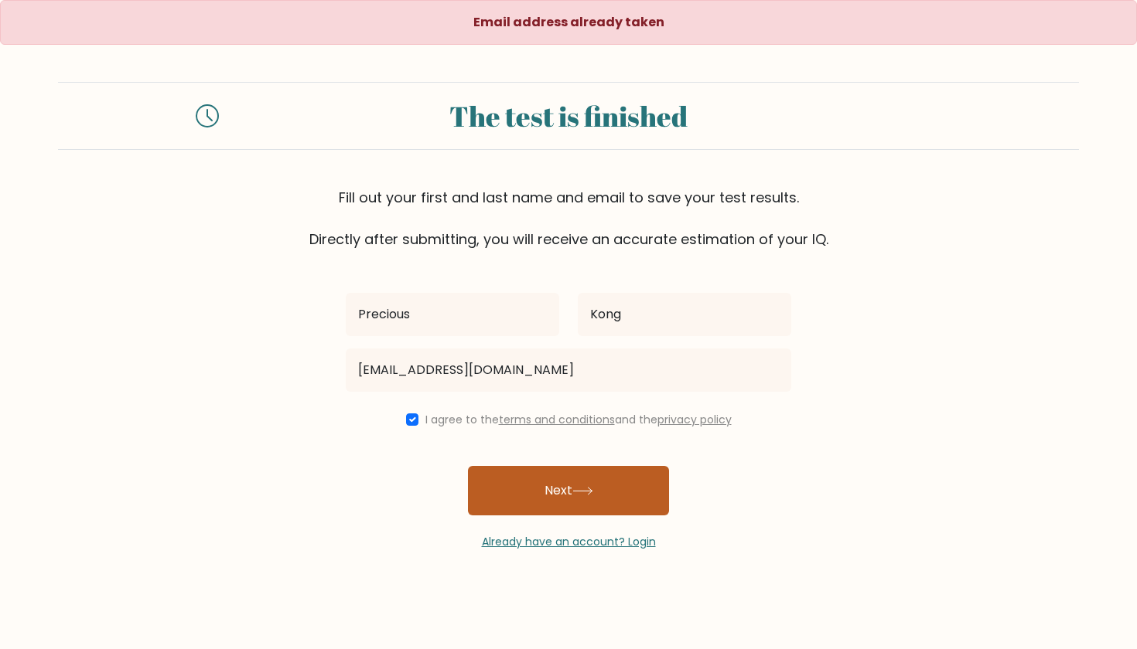
click at [537, 491] on button "Next" at bounding box center [568, 490] width 201 height 49
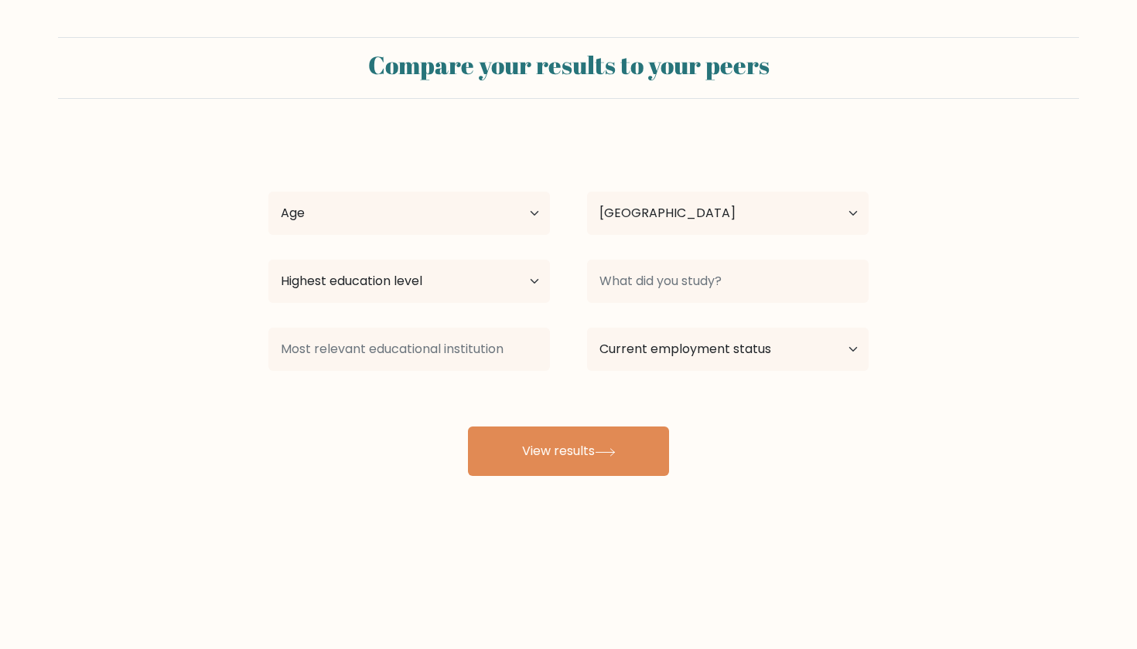
select select "PH"
select select "18_24"
select select "upper_secondary"
click at [646, 255] on div at bounding box center [727, 282] width 319 height 56
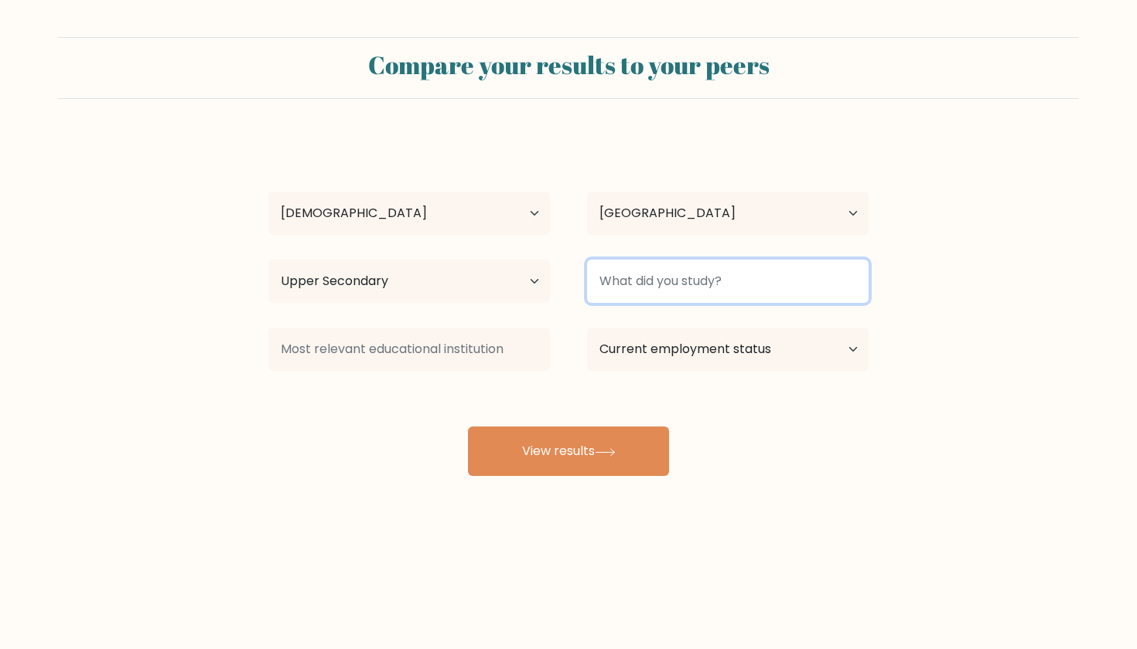
click at [646, 278] on input at bounding box center [727, 281] width 281 height 43
type input "w"
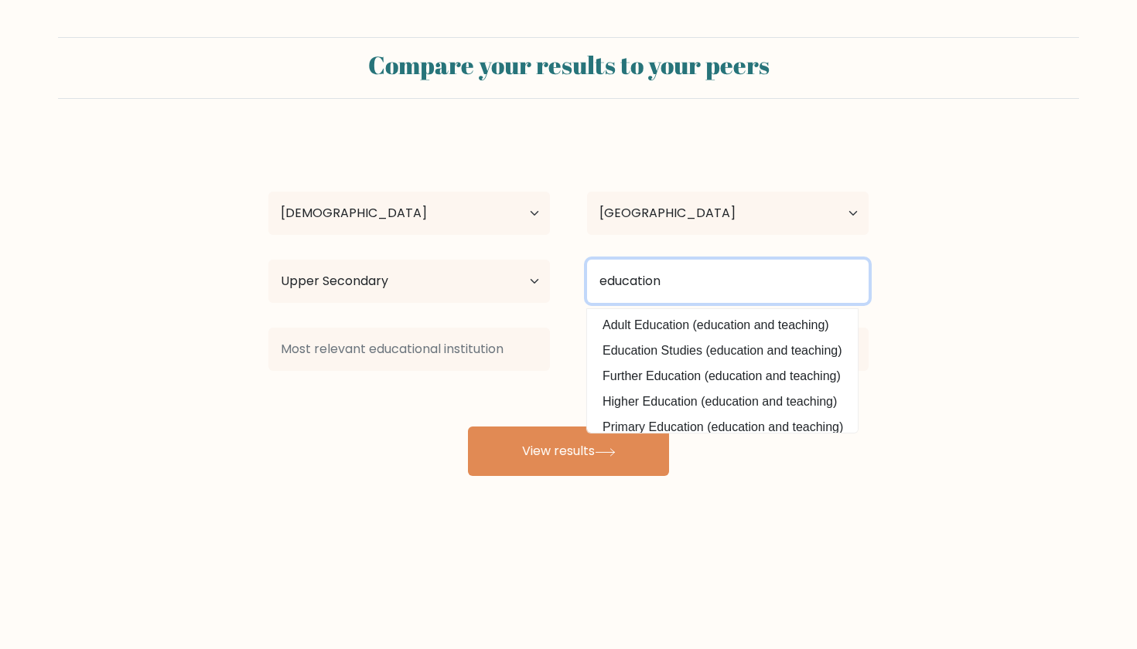
type input "education"
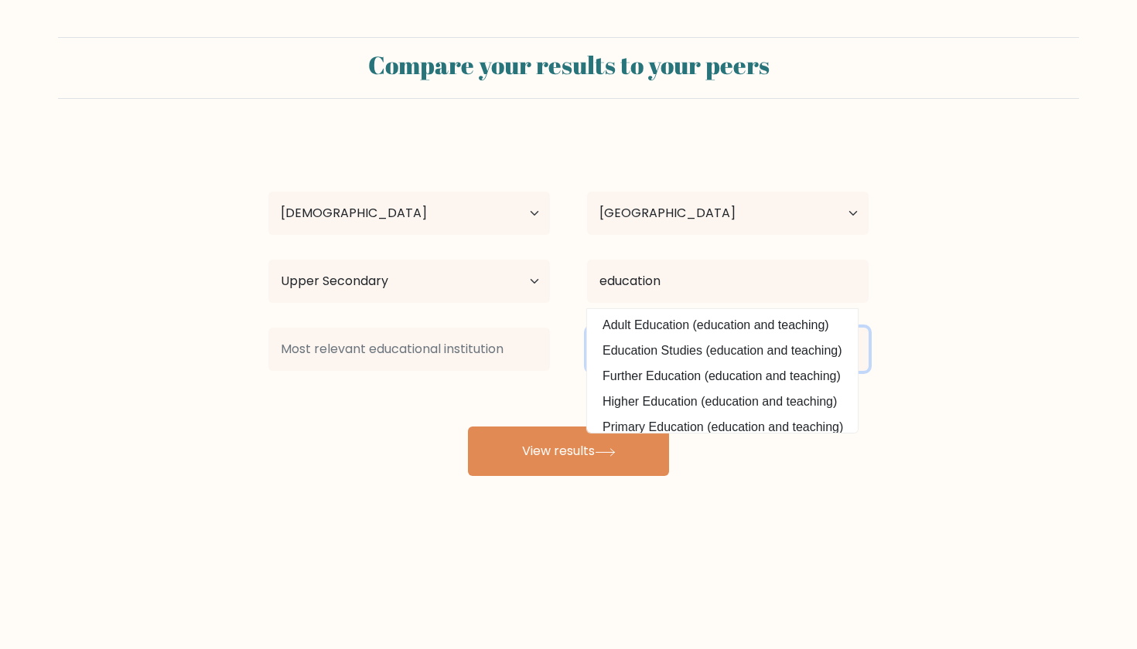
select select "other"
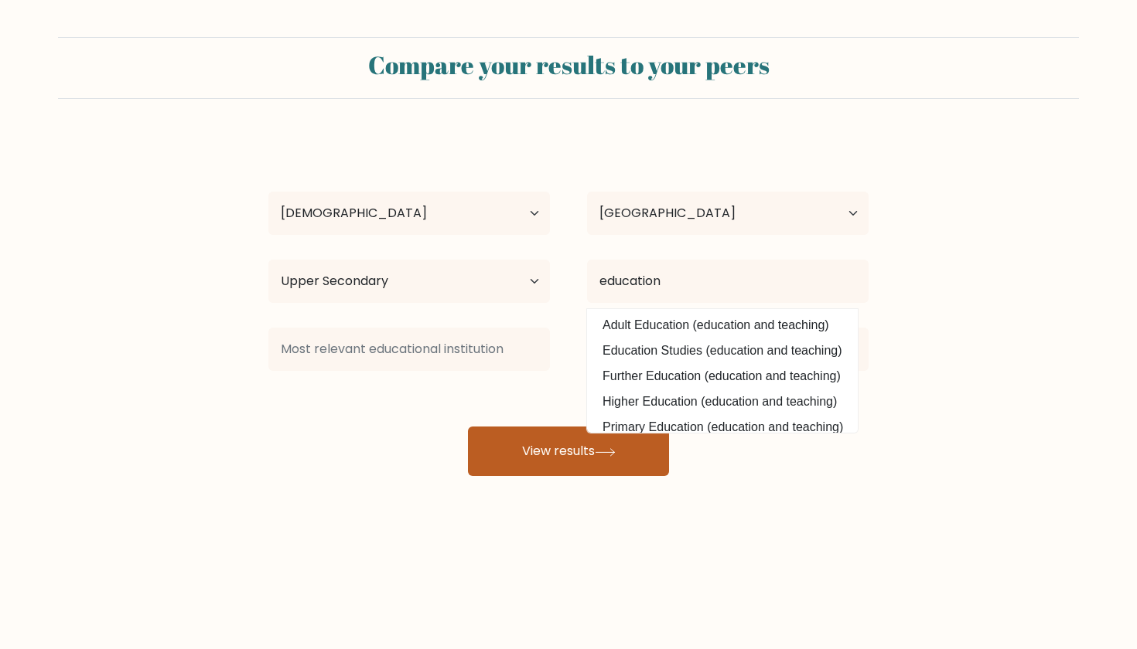
click at [571, 442] on button "View results" at bounding box center [568, 451] width 201 height 49
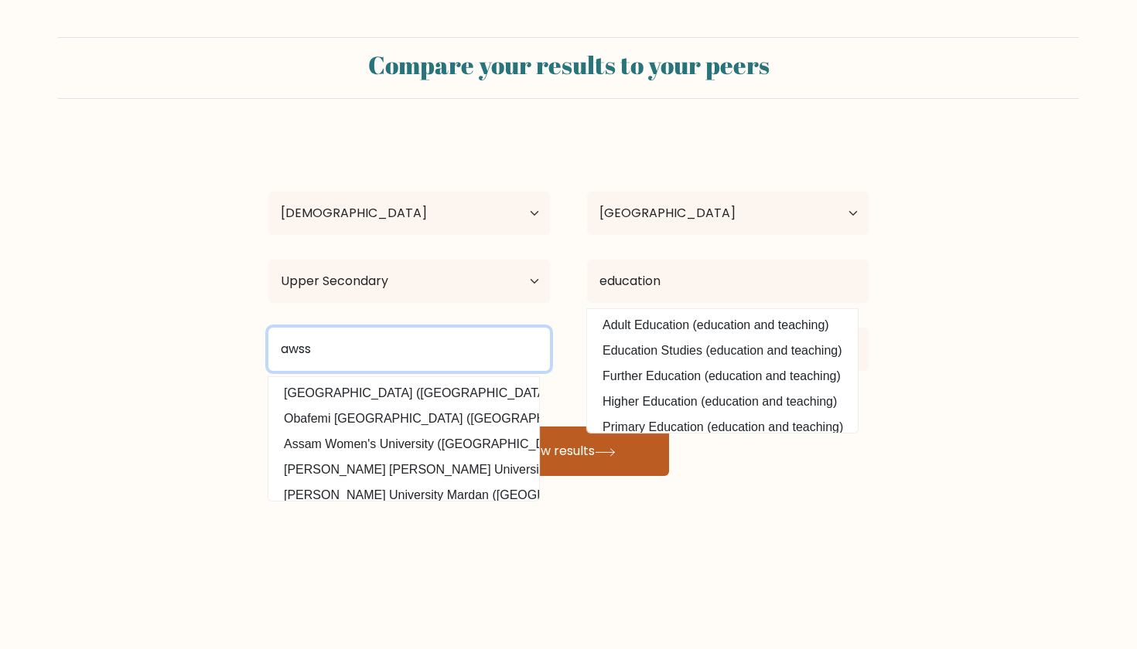
type input "awss"
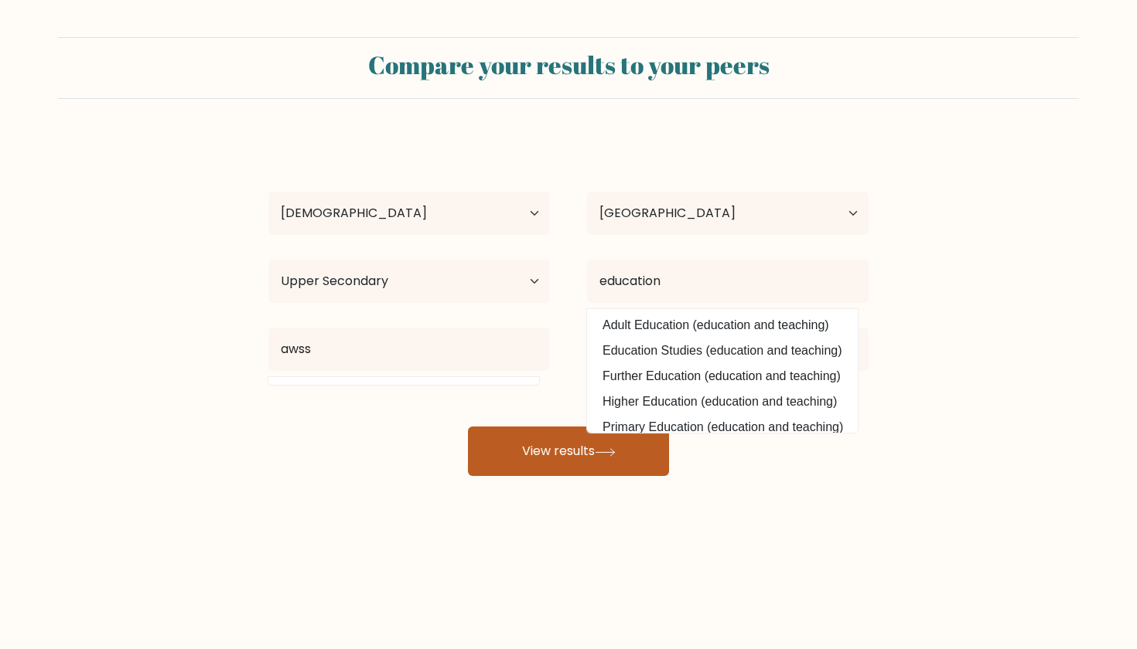
click at [560, 432] on button "View results" at bounding box center [568, 451] width 201 height 49
